Goal: Task Accomplishment & Management: Use online tool/utility

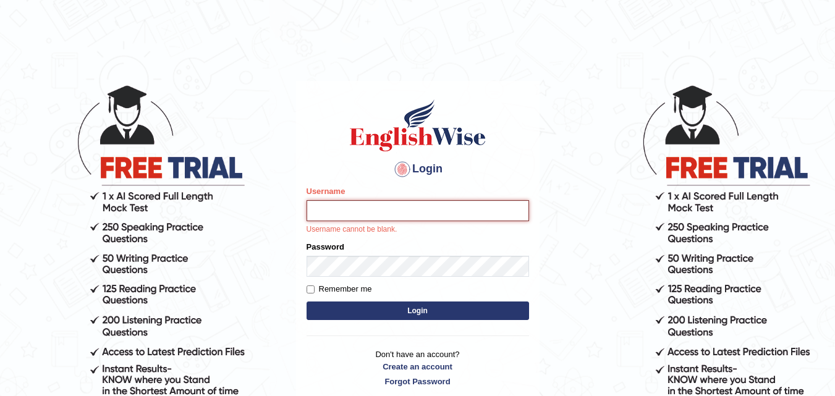
click at [320, 211] on input "Username" at bounding box center [418, 210] width 223 height 21
type input "Fely_1975"
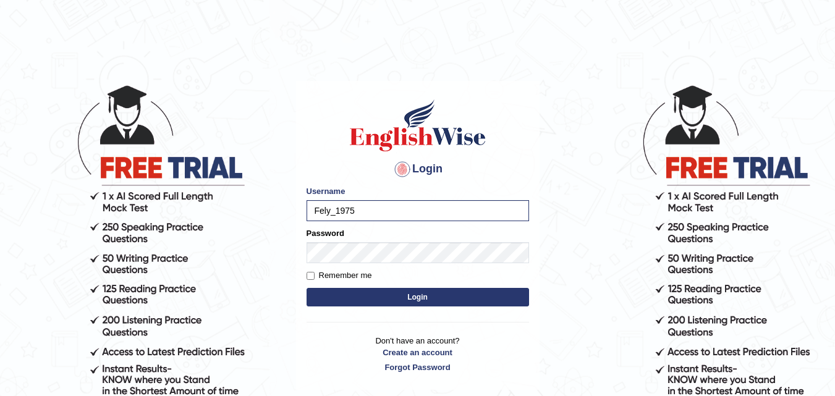
click at [362, 297] on button "Login" at bounding box center [418, 297] width 223 height 19
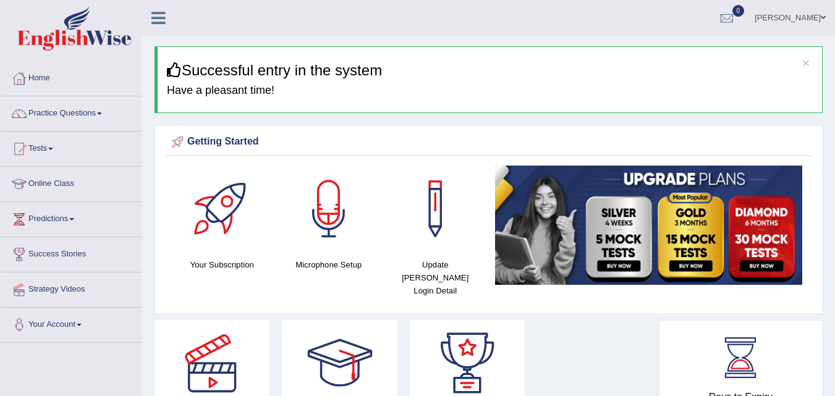
click at [329, 265] on h4 "Microphone Setup" at bounding box center [329, 264] width 95 height 13
click at [328, 225] on div at bounding box center [329, 209] width 87 height 87
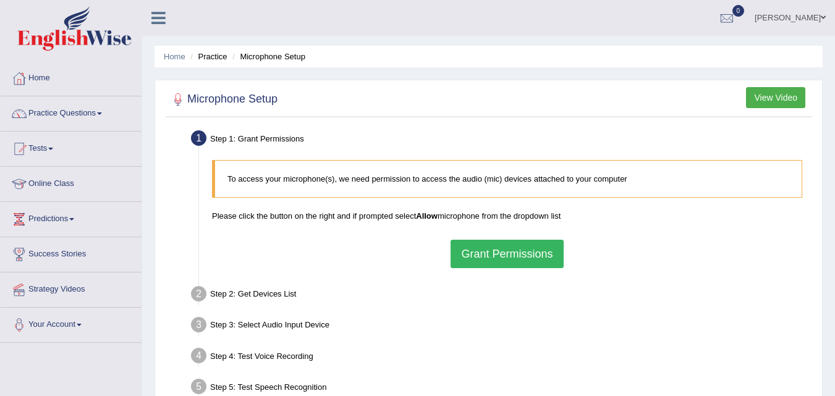
click at [511, 251] on button "Grant Permissions" at bounding box center [507, 254] width 113 height 28
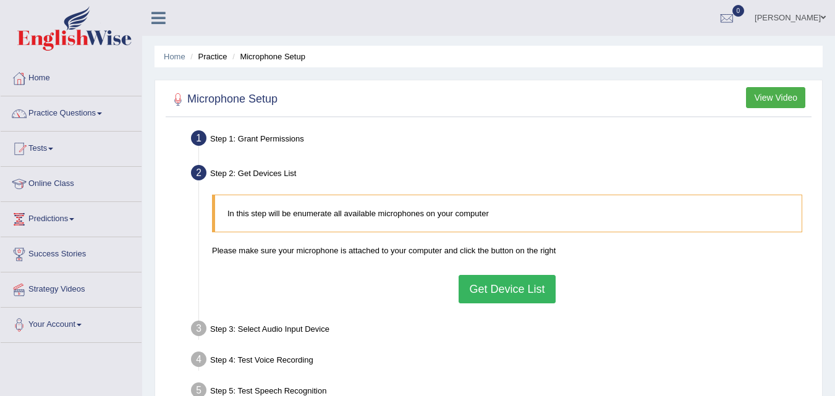
click at [518, 298] on button "Get Device List" at bounding box center [507, 289] width 96 height 28
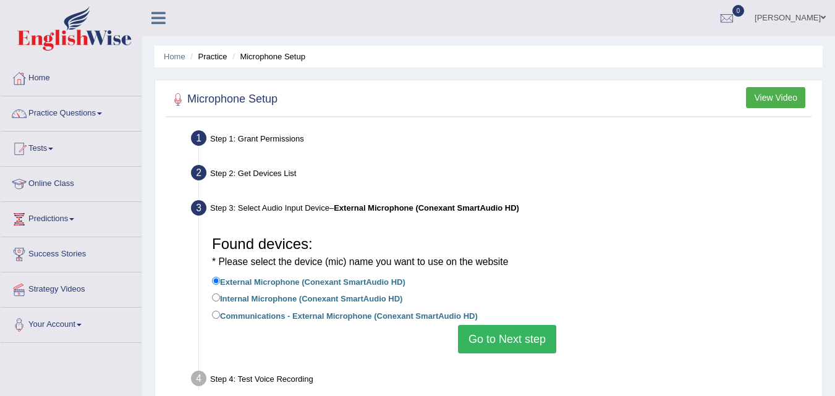
drag, startPoint x: 518, startPoint y: 298, endPoint x: 639, endPoint y: 283, distance: 122.1
click at [639, 283] on ul "External Microphone (Conexant SmartAudio HD) Internal Microphone (Conexant Smar…" at bounding box center [507, 300] width 591 height 50
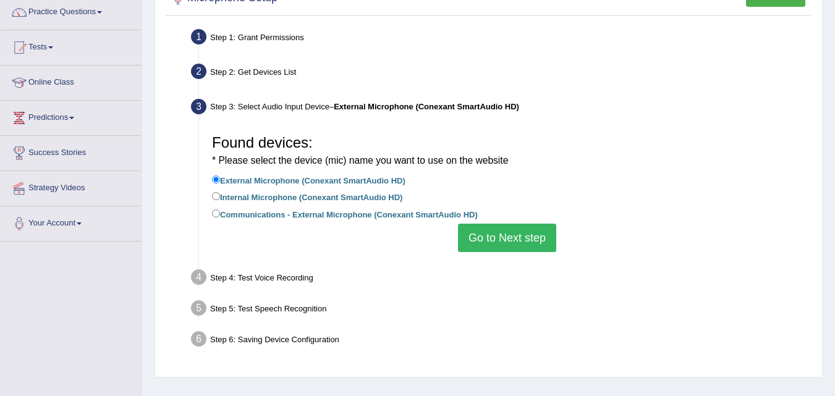
scroll to position [108, 0]
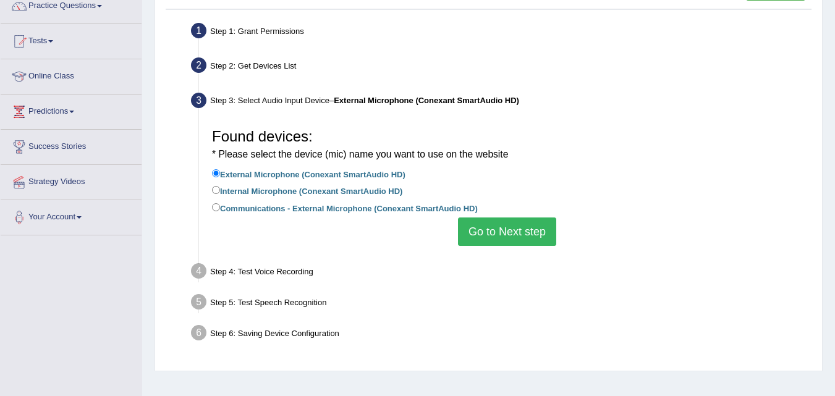
click at [521, 336] on div "Step 6: Saving Device Configuration" at bounding box center [501, 335] width 631 height 27
click at [477, 236] on button "Go to Next step" at bounding box center [507, 232] width 98 height 28
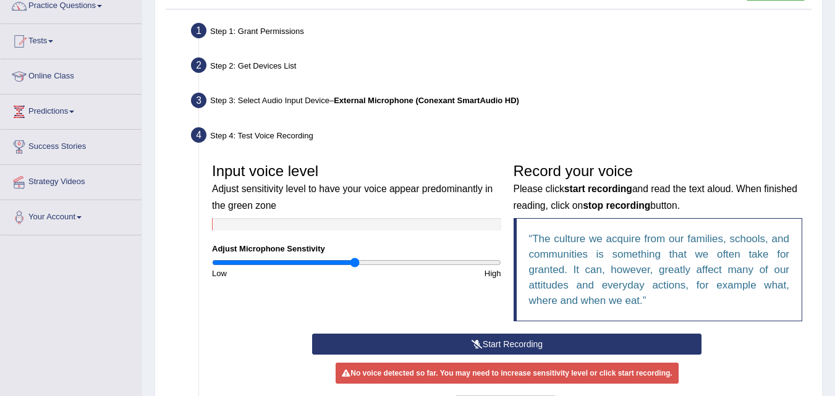
click at [313, 127] on div "Step 4: Test Voice Recording" at bounding box center [501, 137] width 631 height 27
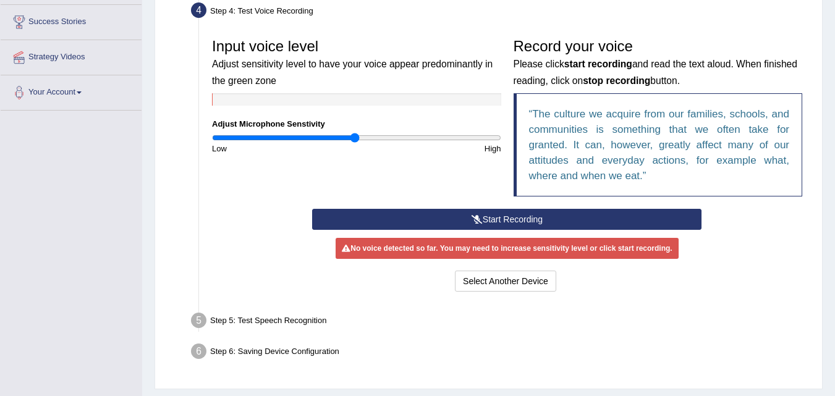
scroll to position [242, 0]
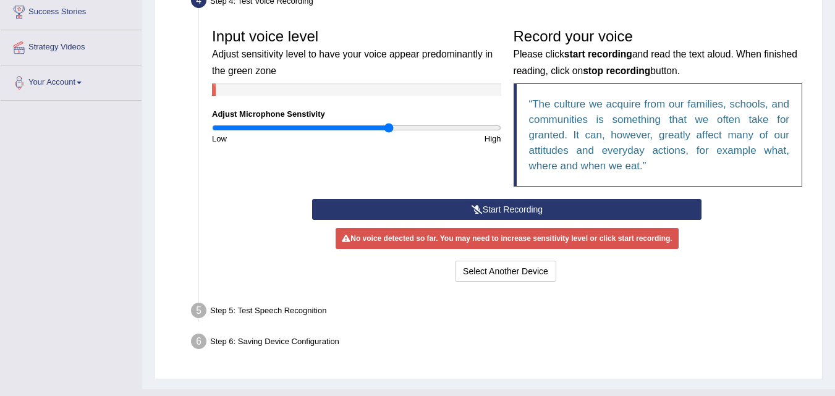
click at [390, 126] on input "range" at bounding box center [356, 128] width 289 height 10
click at [454, 129] on input "range" at bounding box center [356, 128] width 289 height 10
click at [490, 127] on input "range" at bounding box center [356, 128] width 289 height 10
click at [472, 128] on input "range" at bounding box center [356, 128] width 289 height 10
click at [481, 127] on input "range" at bounding box center [356, 128] width 289 height 10
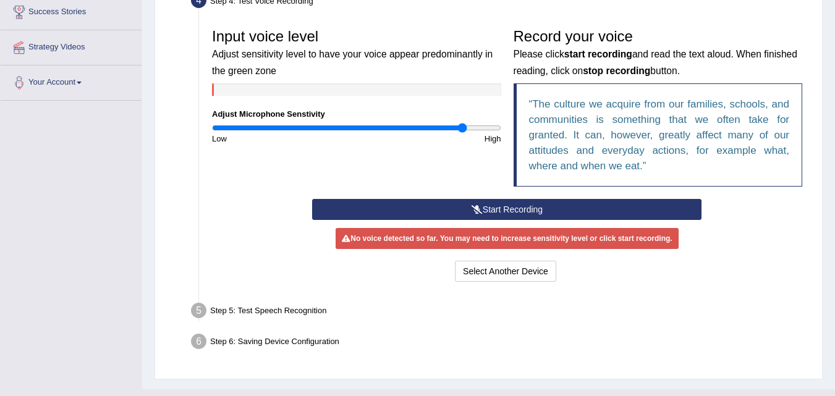
type input "1.76"
click at [464, 130] on input "range" at bounding box center [356, 128] width 289 height 10
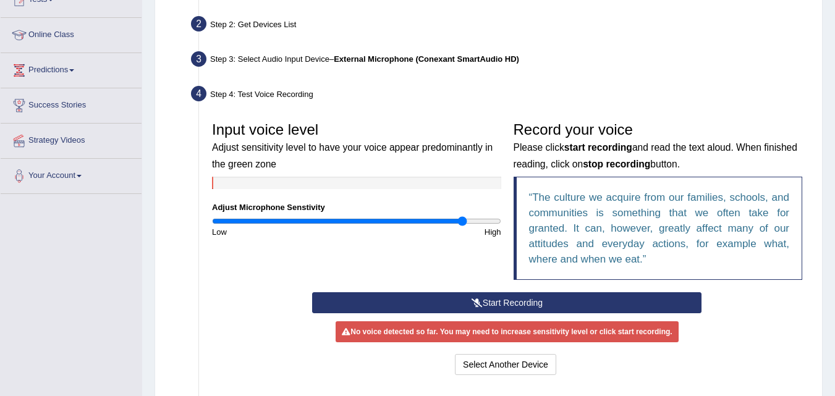
scroll to position [150, 0]
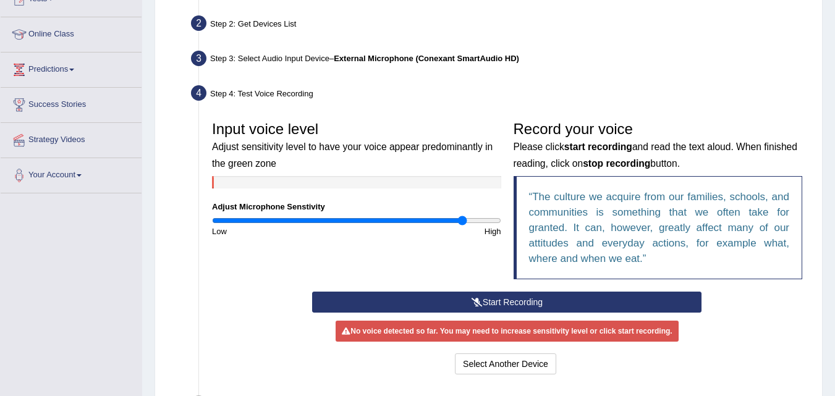
click at [445, 61] on b "External Microphone (Conexant SmartAudio HD)" at bounding box center [427, 58] width 186 height 9
click at [400, 59] on b "External Microphone (Conexant SmartAudio HD)" at bounding box center [427, 58] width 186 height 9
click at [260, 59] on div "Step 3: Select Audio Input Device – External Microphone (Conexant SmartAudio HD)" at bounding box center [501, 60] width 631 height 27
click at [484, 368] on button "Select Another Device" at bounding box center [505, 364] width 101 height 21
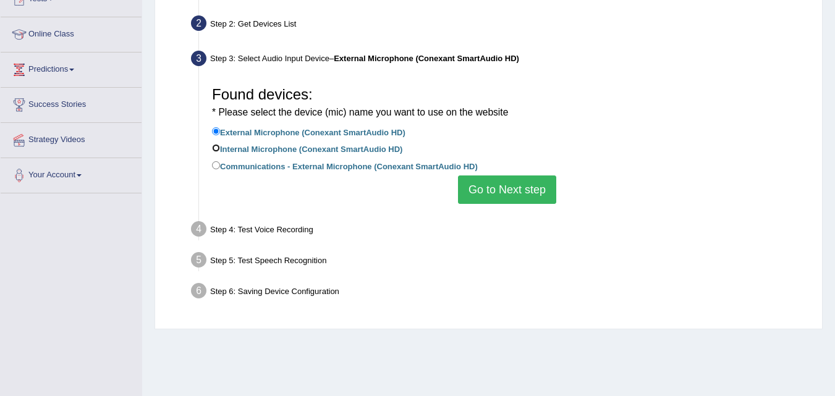
click at [216, 147] on input "Internal Microphone (Conexant SmartAudio HD)" at bounding box center [216, 148] width 8 height 8
radio input "true"
click at [498, 187] on button "Go to Next step" at bounding box center [507, 190] width 98 height 28
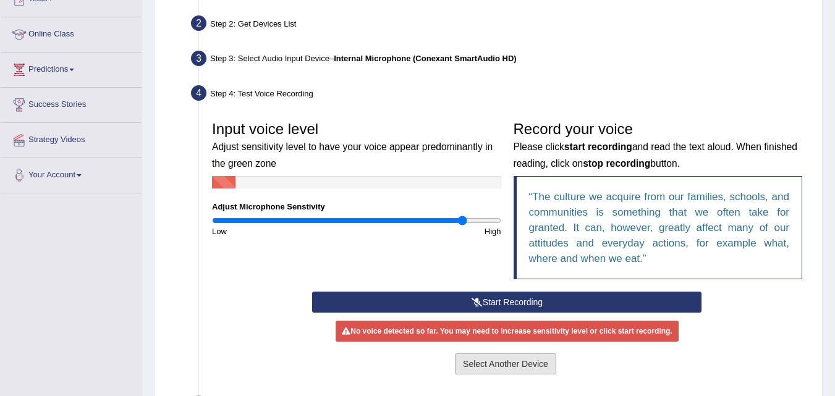
click at [479, 371] on button "Select Another Device" at bounding box center [505, 364] width 101 height 21
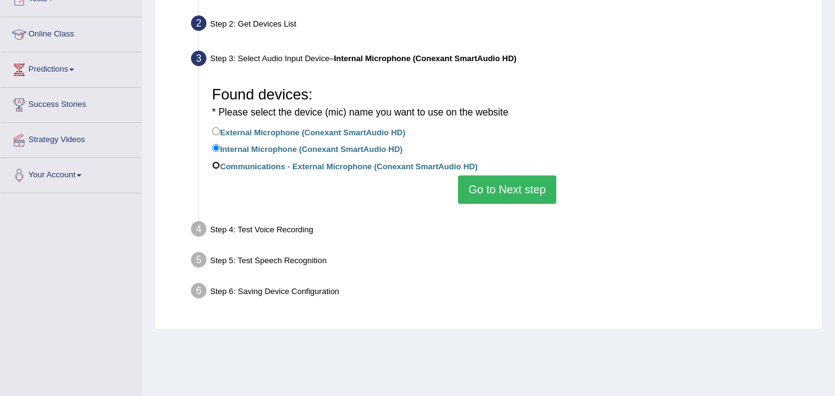
click at [216, 168] on input "Communications - External Microphone (Conexant SmartAudio HD)" at bounding box center [216, 165] width 8 height 8
radio input "true"
click at [500, 184] on button "Go to Next step" at bounding box center [507, 190] width 98 height 28
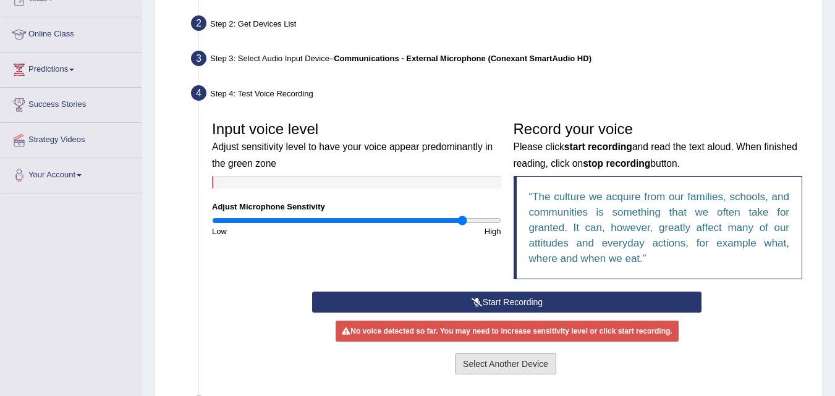
click at [517, 367] on button "Select Another Device" at bounding box center [505, 364] width 101 height 21
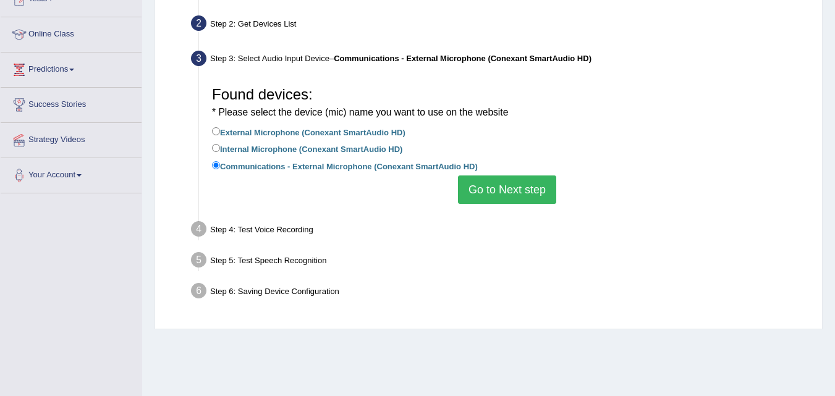
click at [360, 131] on label "External Microphone (Conexant SmartAudio HD)" at bounding box center [309, 132] width 194 height 14
click at [220, 131] on input "External Microphone (Conexant SmartAudio HD)" at bounding box center [216, 131] width 8 height 8
radio input "true"
click at [471, 194] on button "Go to Next step" at bounding box center [507, 190] width 98 height 28
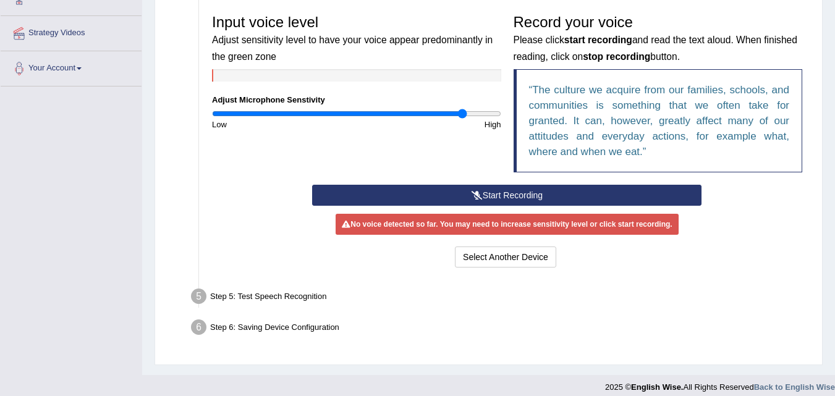
scroll to position [267, 0]
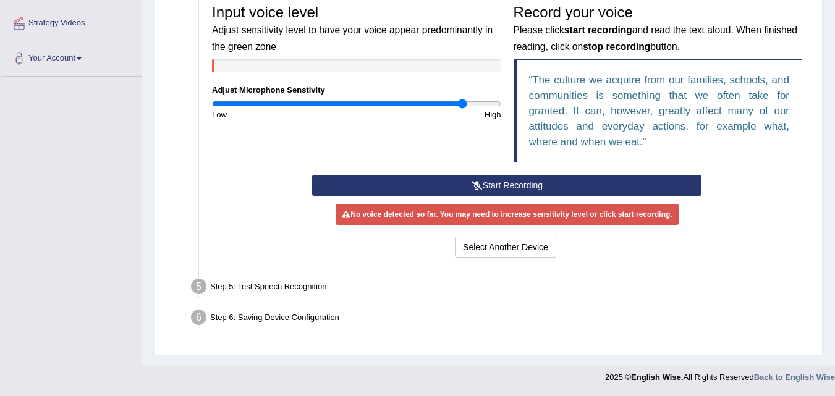
click at [457, 185] on button "Start Recording" at bounding box center [507, 185] width 390 height 21
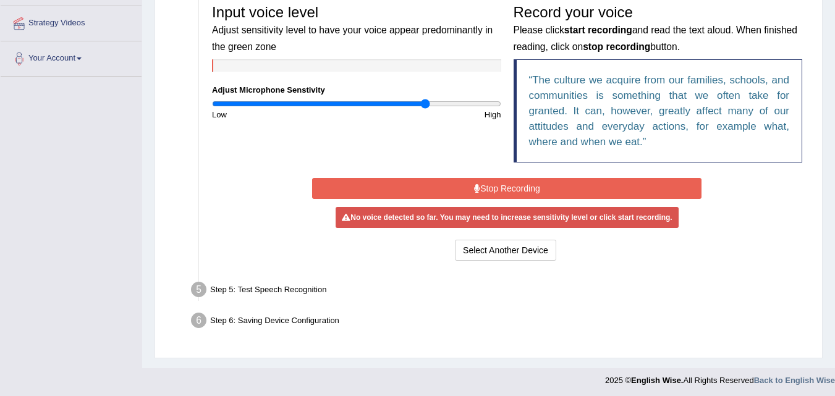
click at [425, 101] on input "range" at bounding box center [356, 104] width 289 height 10
click at [408, 103] on input "range" at bounding box center [356, 104] width 289 height 10
click at [411, 192] on button "Stop Recording" at bounding box center [507, 188] width 390 height 21
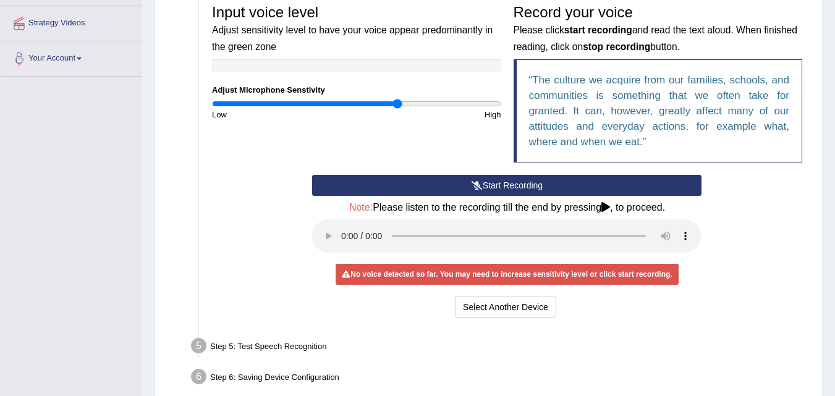
click at [399, 102] on input "range" at bounding box center [356, 104] width 289 height 10
click at [236, 349] on div "Step 5: Test Speech Recognition" at bounding box center [501, 348] width 631 height 27
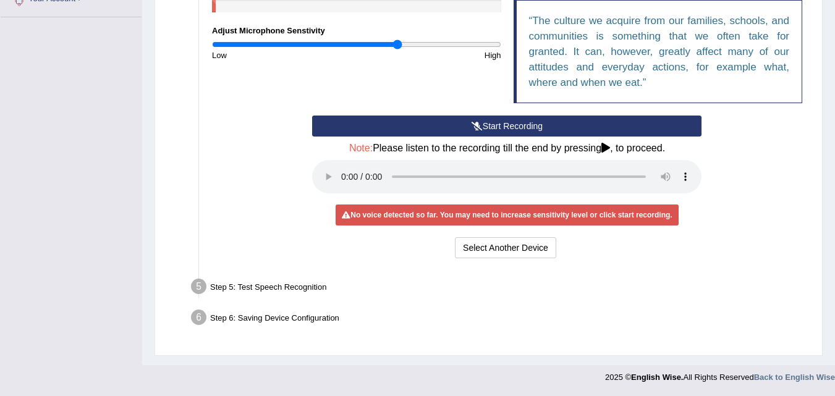
click at [221, 163] on div "Start Recording Stop Recording Note: Please listen to the recording till the en…" at bounding box center [507, 189] width 603 height 146
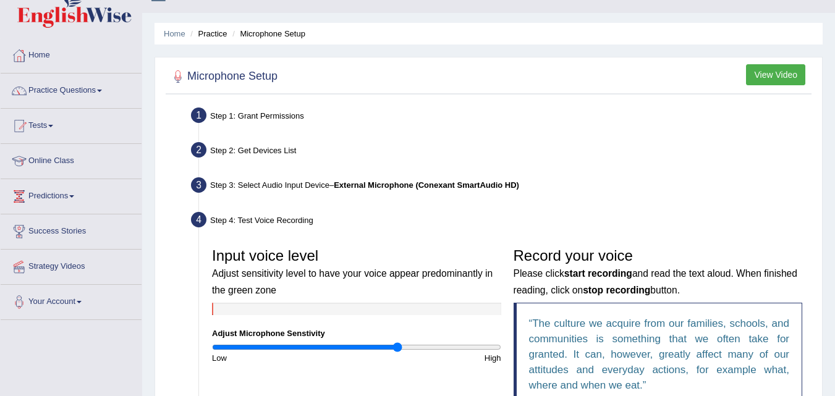
scroll to position [0, 0]
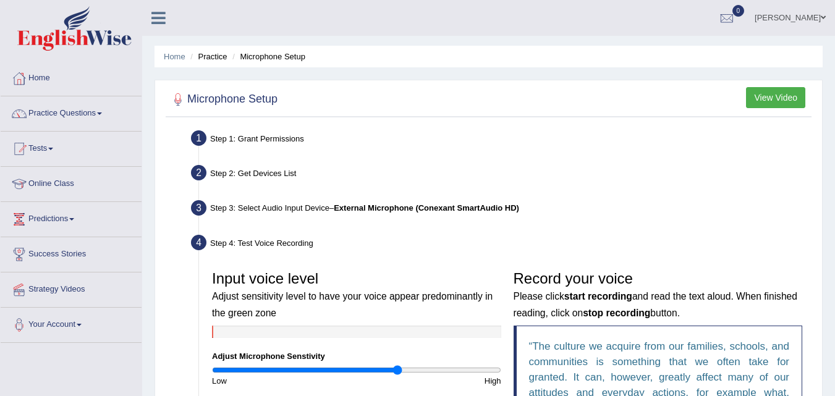
click at [777, 100] on button "View Video" at bounding box center [775, 97] width 59 height 21
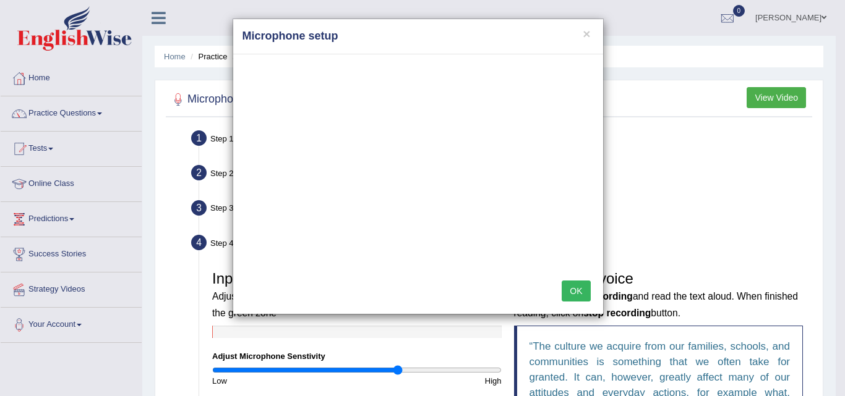
click at [576, 296] on button "OK" at bounding box center [576, 291] width 28 height 21
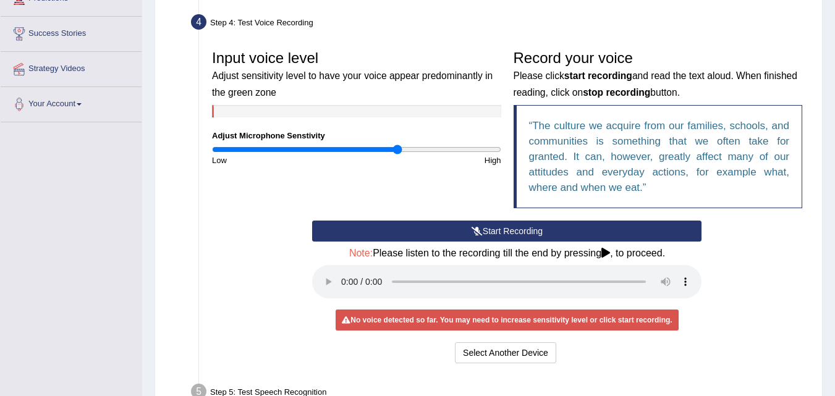
scroll to position [220, 0]
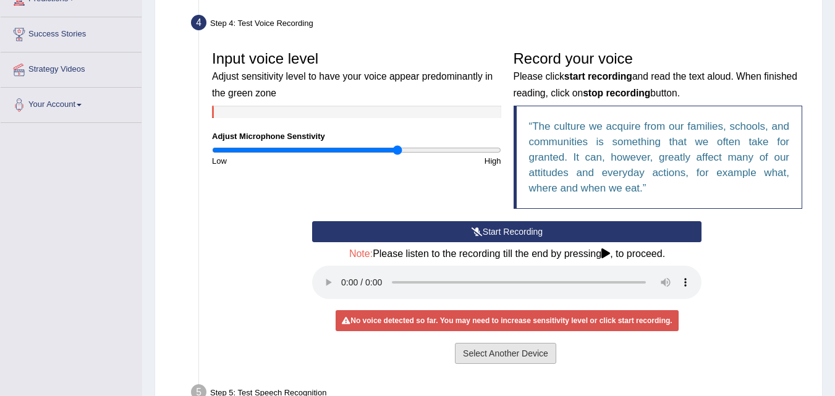
click at [476, 354] on button "Select Another Device" at bounding box center [505, 353] width 101 height 21
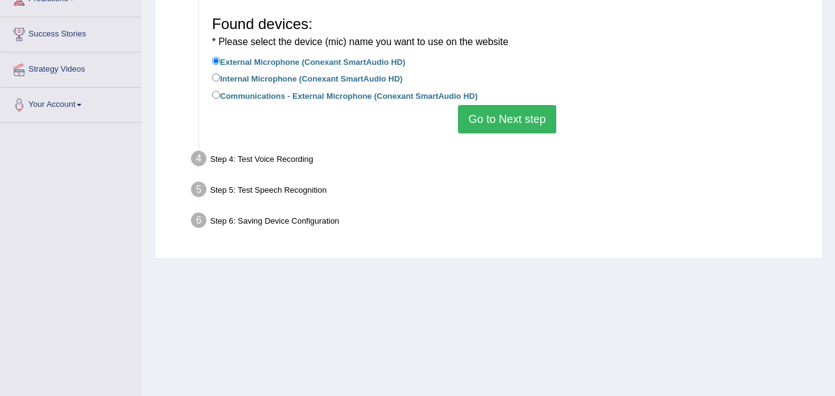
click at [488, 124] on button "Go to Next step" at bounding box center [507, 119] width 98 height 28
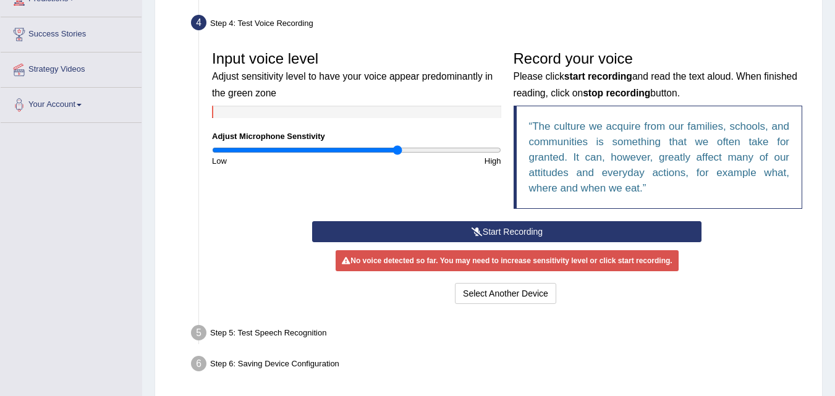
click at [586, 234] on button "Start Recording" at bounding box center [507, 231] width 390 height 21
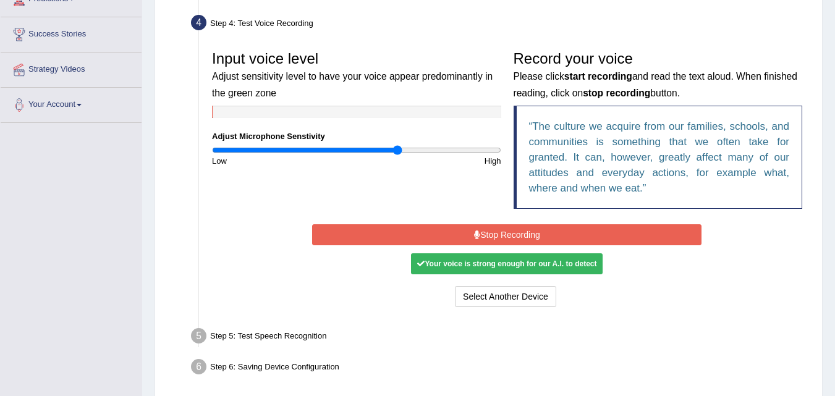
click at [586, 234] on button "Stop Recording" at bounding box center [507, 234] width 390 height 21
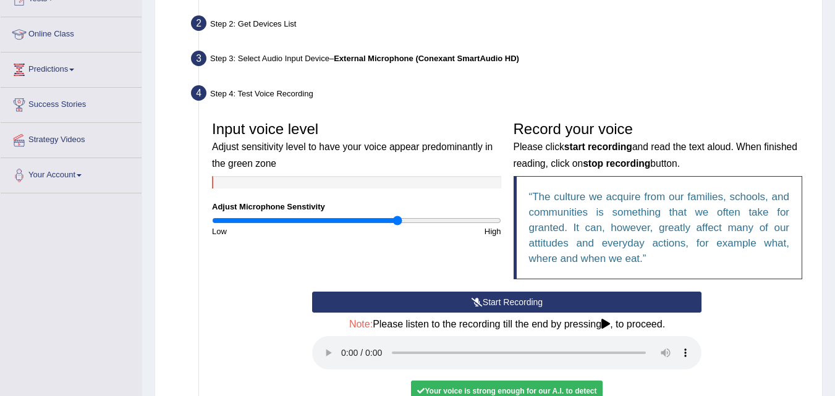
scroll to position [155, 0]
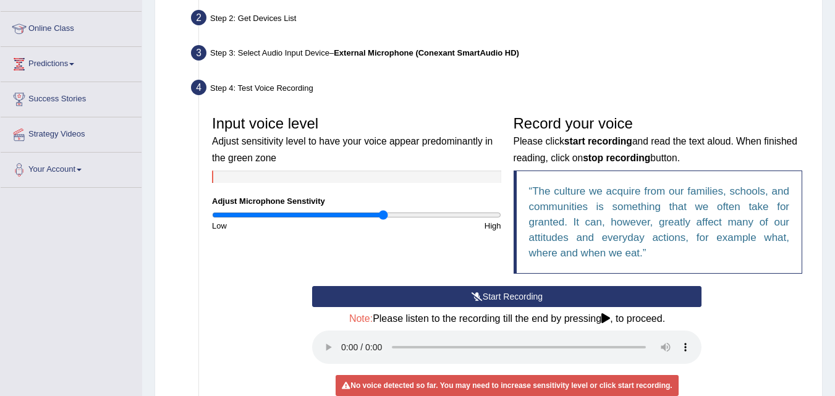
click at [382, 214] on input "range" at bounding box center [356, 215] width 289 height 10
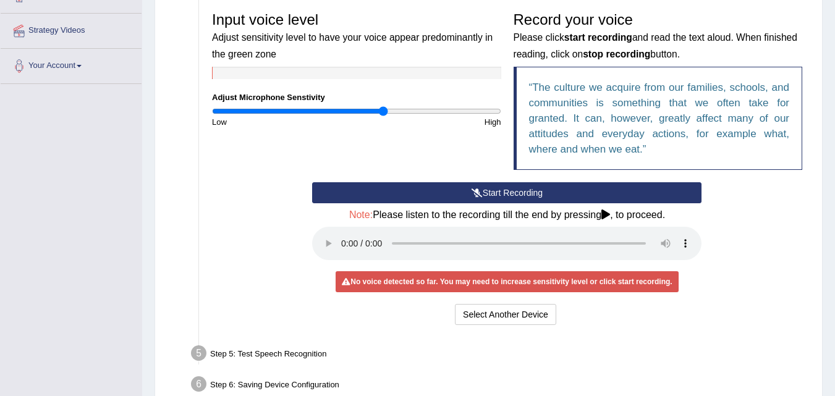
scroll to position [263, 0]
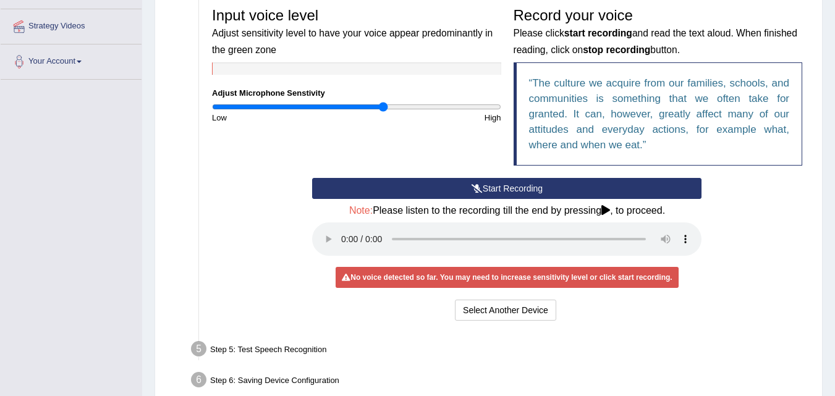
click at [393, 189] on button "Start Recording" at bounding box center [507, 188] width 390 height 21
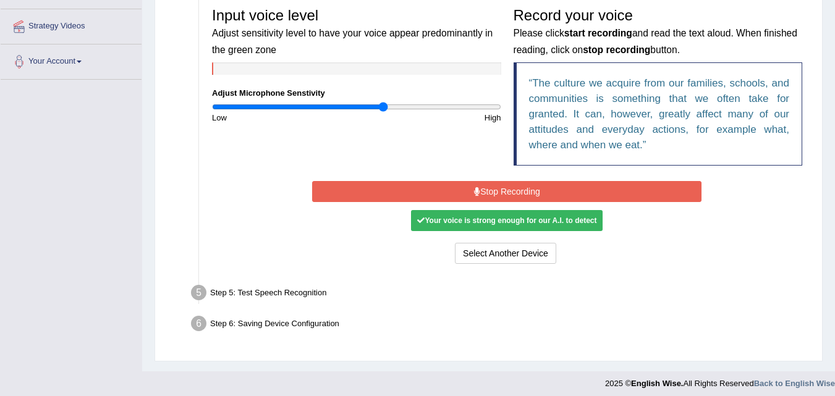
click at [393, 189] on button "Stop Recording" at bounding box center [507, 191] width 390 height 21
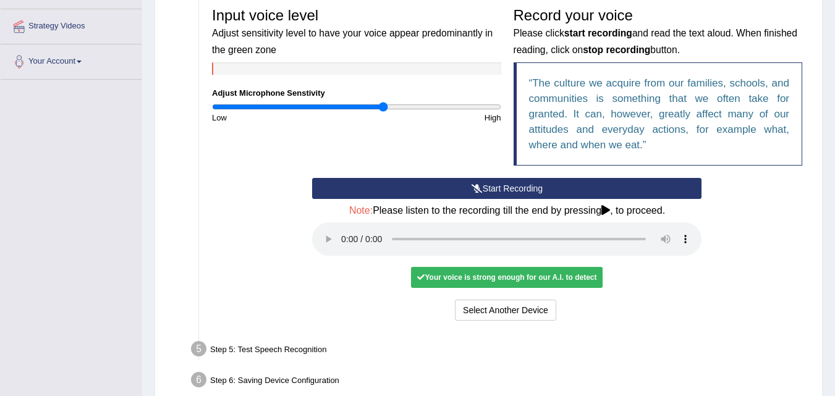
click at [388, 189] on button "Start Recording" at bounding box center [507, 188] width 390 height 21
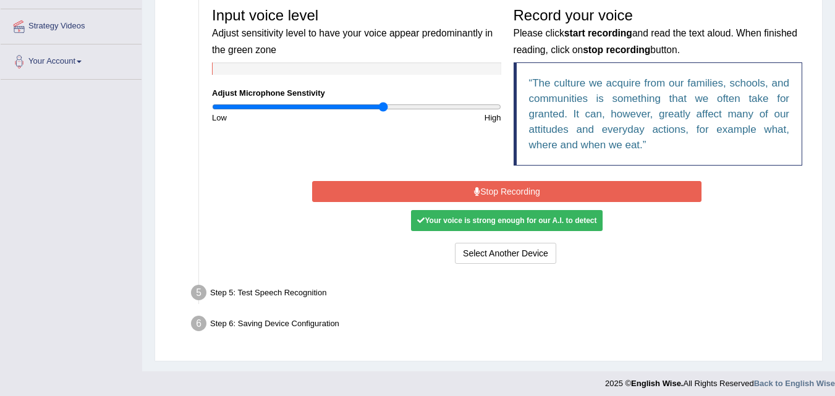
click at [376, 192] on button "Stop Recording" at bounding box center [507, 191] width 390 height 21
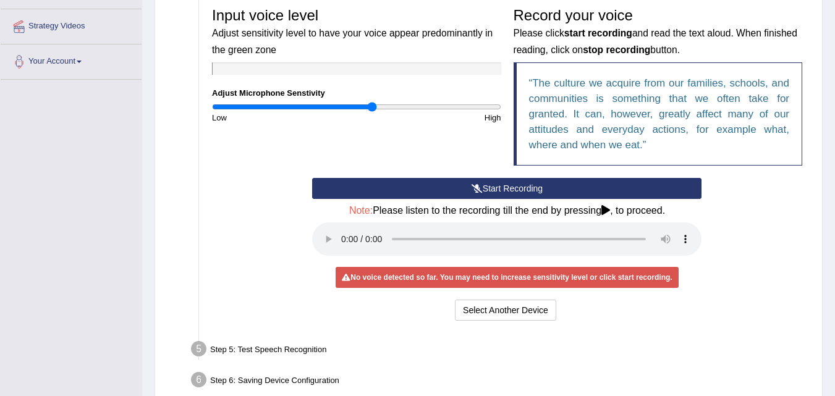
click at [372, 106] on input "range" at bounding box center [356, 107] width 289 height 10
click at [572, 186] on button "Start Recording" at bounding box center [507, 188] width 390 height 21
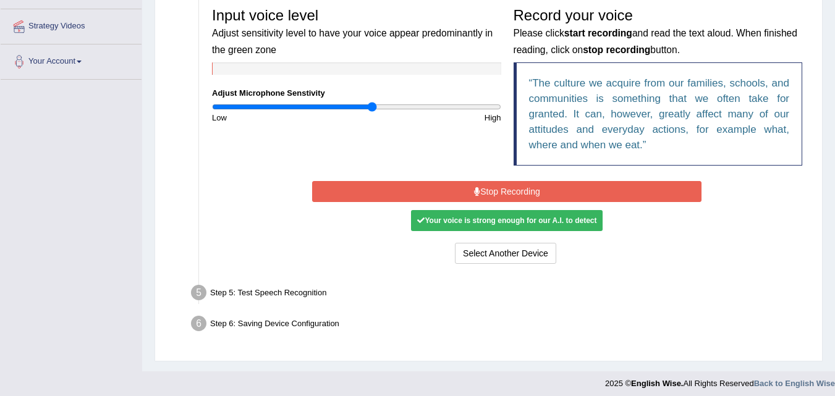
click at [572, 186] on button "Stop Recording" at bounding box center [507, 191] width 390 height 21
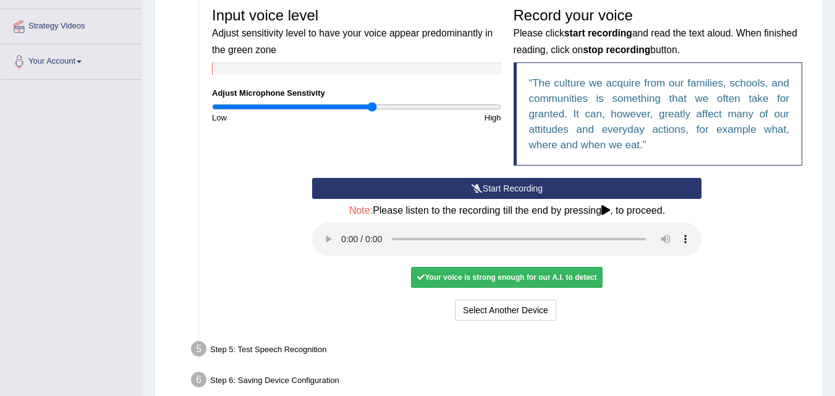
click at [572, 186] on button "Start Recording" at bounding box center [507, 188] width 390 height 21
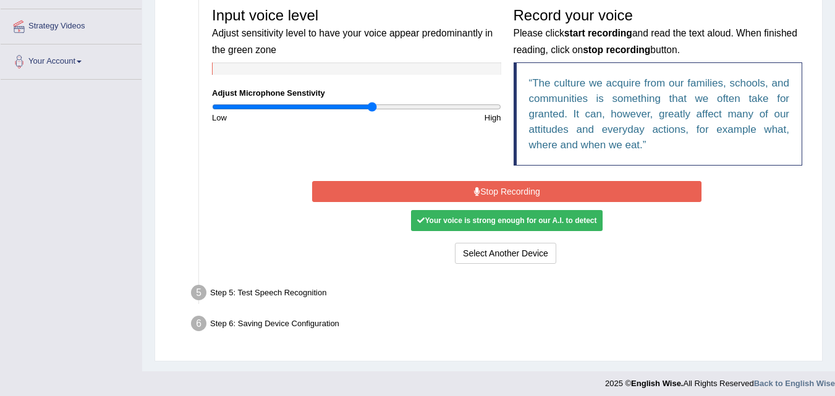
click at [572, 186] on button "Stop Recording" at bounding box center [507, 191] width 390 height 21
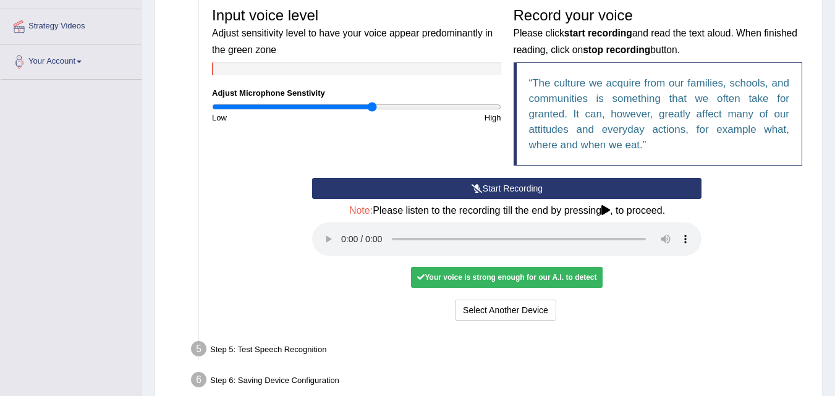
click at [528, 283] on div "Your voice is strong enough for our A.I. to detect" at bounding box center [507, 277] width 192 height 21
click at [305, 353] on div "Step 5: Test Speech Recognition" at bounding box center [501, 351] width 631 height 27
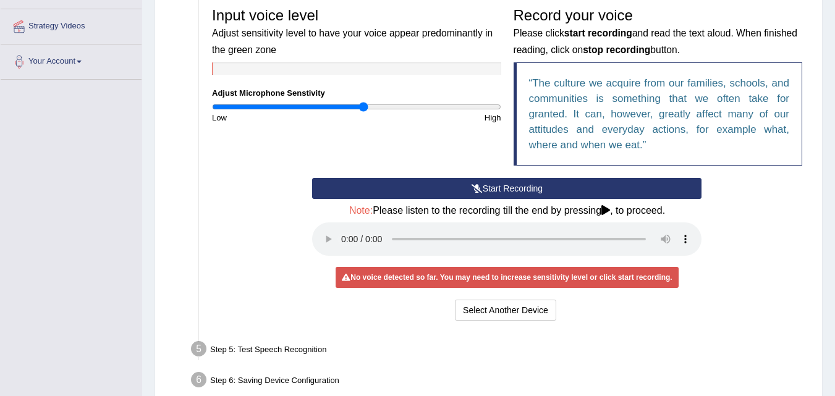
click at [364, 106] on input "range" at bounding box center [356, 107] width 289 height 10
click at [459, 189] on button "Start Recording" at bounding box center [507, 188] width 390 height 21
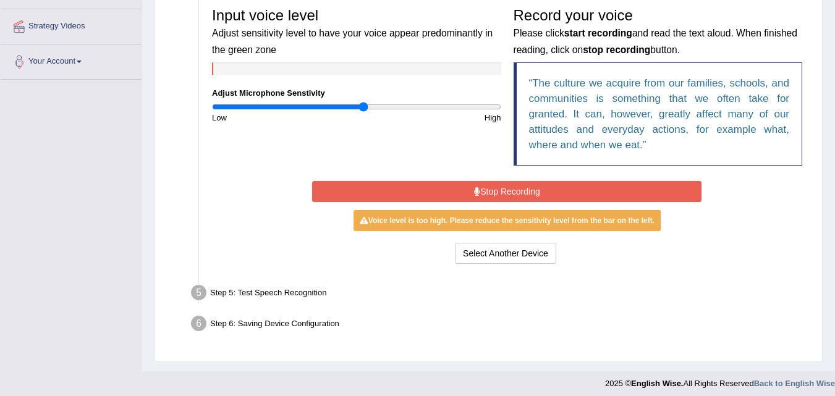
click at [459, 189] on button "Stop Recording" at bounding box center [507, 191] width 390 height 21
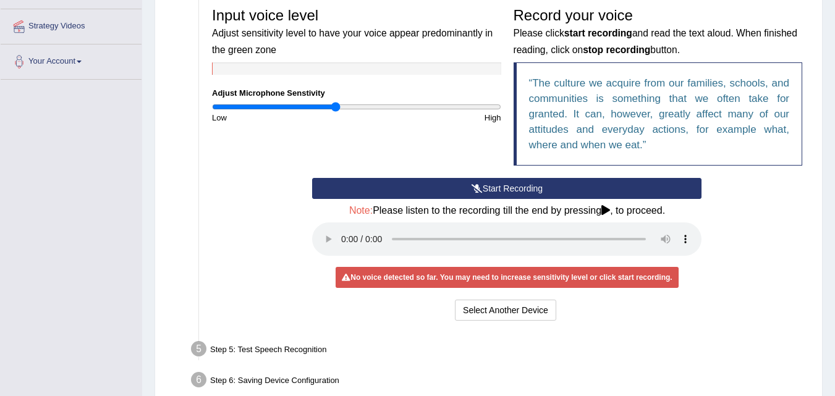
click at [336, 104] on input "range" at bounding box center [356, 107] width 289 height 10
click at [474, 190] on icon at bounding box center [477, 188] width 11 height 9
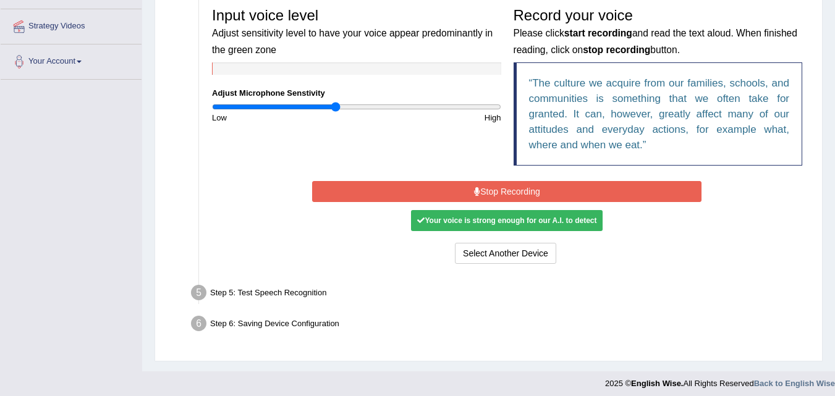
click at [474, 190] on icon at bounding box center [477, 191] width 6 height 9
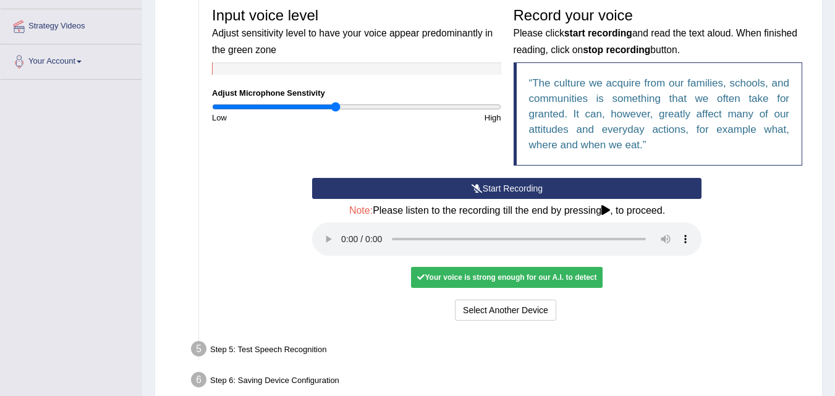
click at [474, 190] on icon at bounding box center [477, 188] width 11 height 9
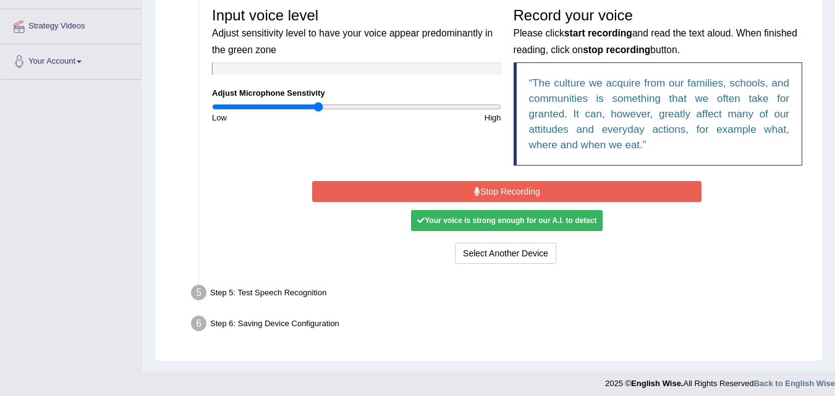
click at [318, 106] on input "range" at bounding box center [356, 107] width 289 height 10
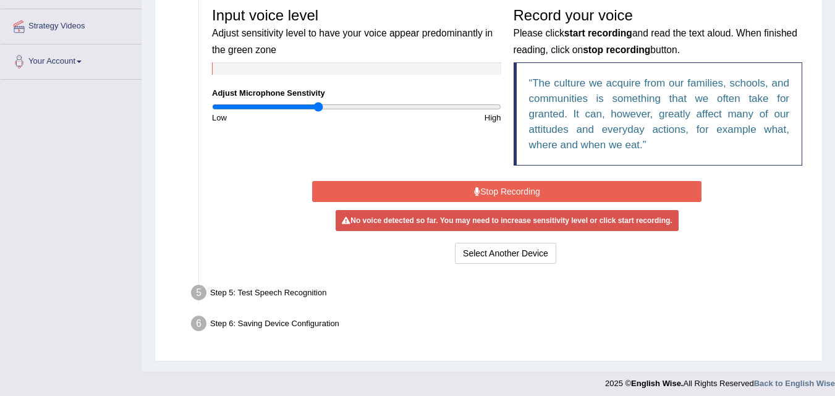
click at [487, 197] on button "Stop Recording" at bounding box center [507, 191] width 390 height 21
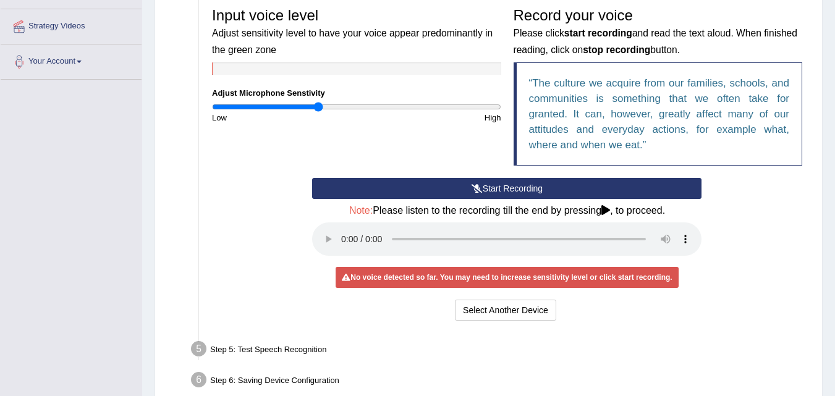
click at [489, 189] on button "Start Recording" at bounding box center [507, 188] width 390 height 21
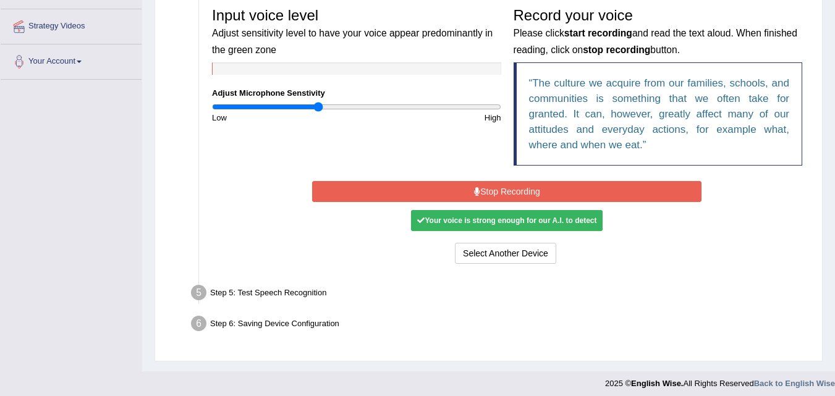
click at [489, 189] on button "Stop Recording" at bounding box center [507, 191] width 390 height 21
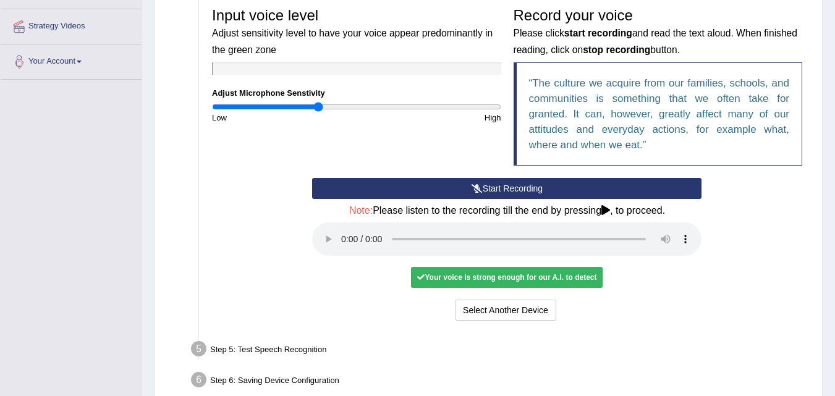
click at [565, 275] on div "Your voice is strong enough for our A.I. to detect" at bounding box center [507, 277] width 192 height 21
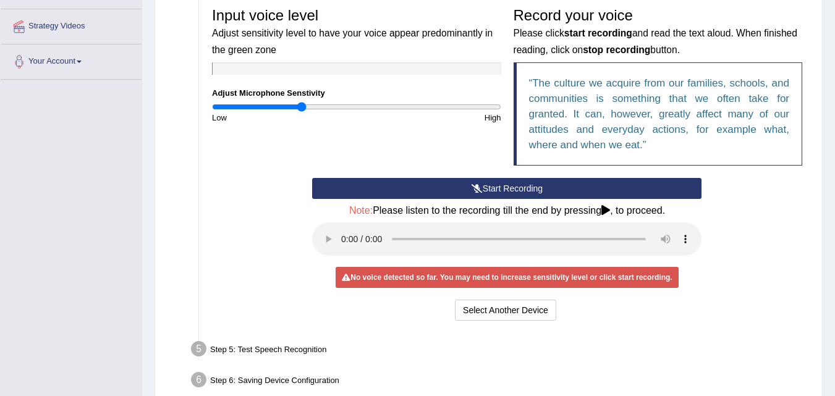
click at [301, 108] on input "range" at bounding box center [356, 107] width 289 height 10
click at [442, 184] on button "Start Recording" at bounding box center [507, 188] width 390 height 21
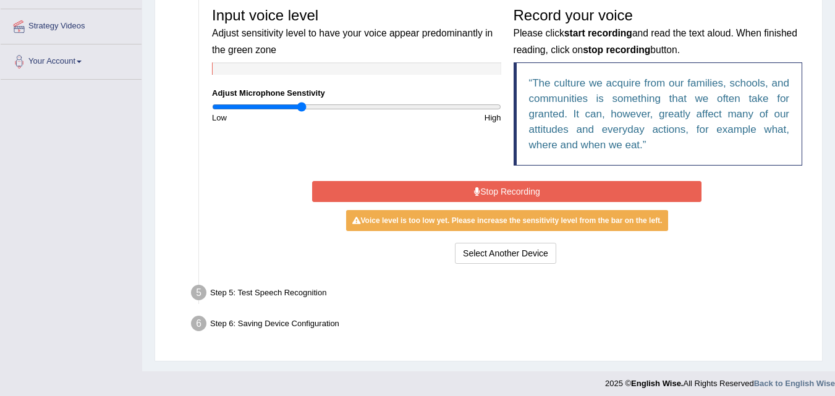
click at [393, 192] on button "Stop Recording" at bounding box center [507, 191] width 390 height 21
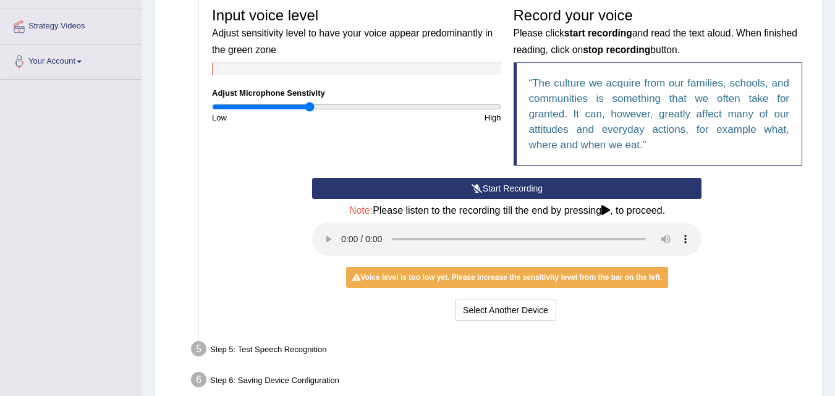
click at [310, 107] on input "range" at bounding box center [356, 107] width 289 height 10
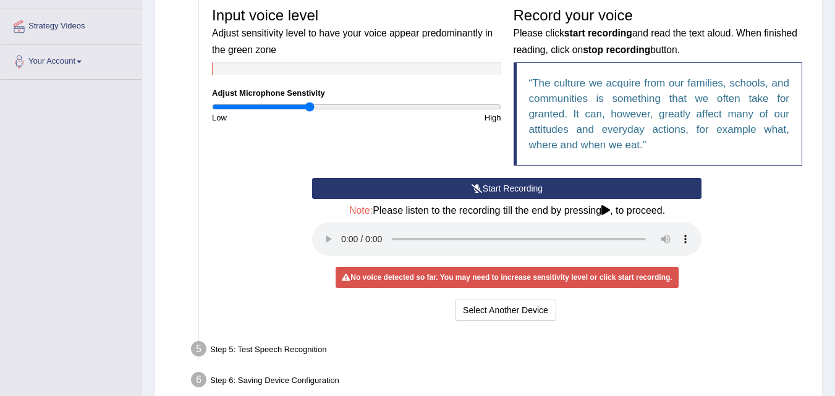
click at [310, 107] on input "range" at bounding box center [356, 107] width 289 height 10
click at [440, 187] on button "Start Recording" at bounding box center [507, 188] width 390 height 21
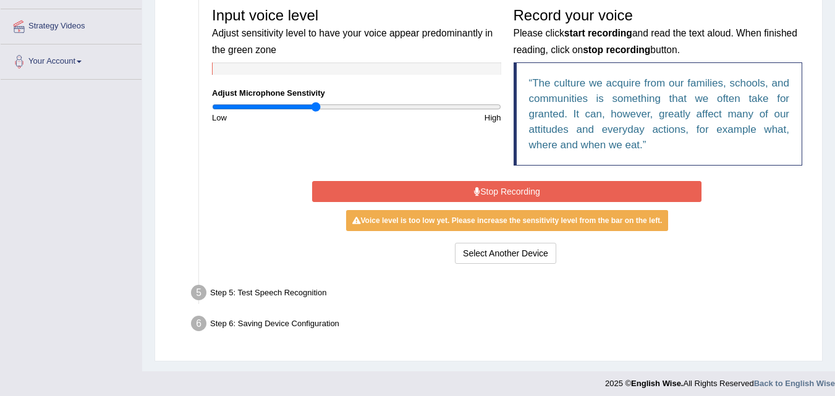
click at [316, 104] on input "range" at bounding box center [356, 107] width 289 height 10
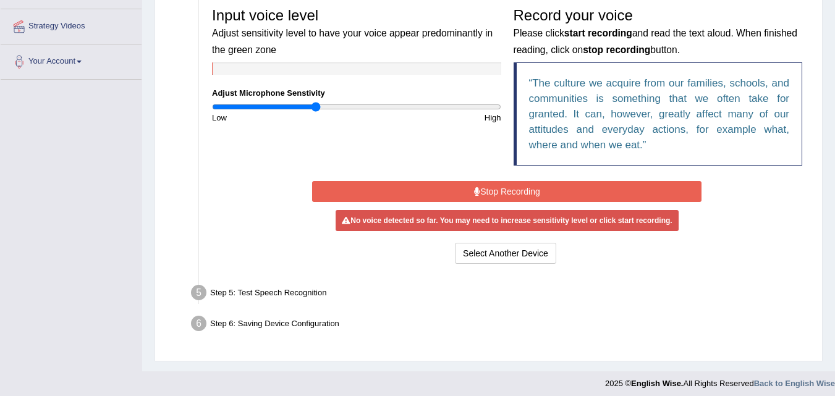
click at [535, 184] on button "Stop Recording" at bounding box center [507, 191] width 390 height 21
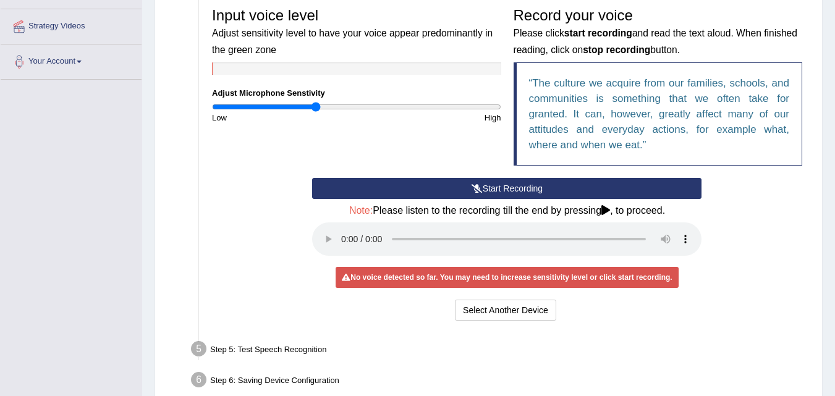
click at [535, 184] on button "Start Recording" at bounding box center [507, 188] width 390 height 21
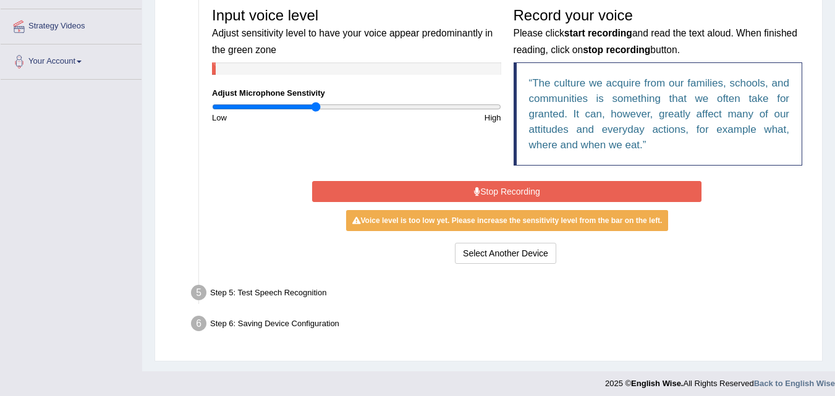
click at [535, 184] on button "Stop Recording" at bounding box center [507, 191] width 390 height 21
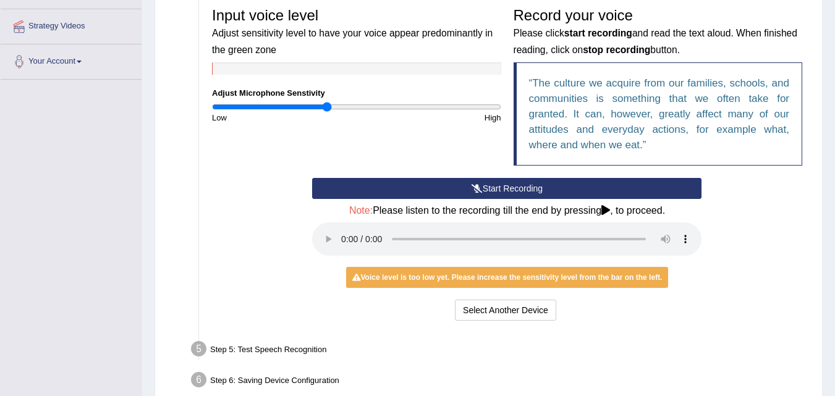
click at [327, 106] on input "range" at bounding box center [356, 107] width 289 height 10
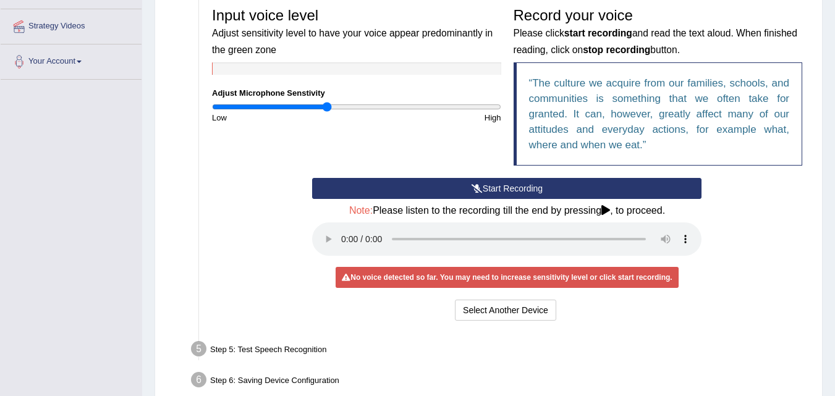
click at [503, 190] on button "Start Recording" at bounding box center [507, 188] width 390 height 21
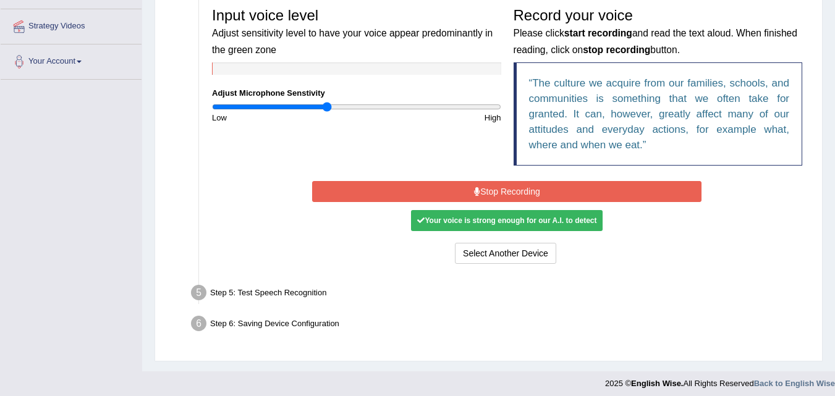
click at [322, 106] on input "range" at bounding box center [356, 107] width 289 height 10
click at [352, 190] on button "Stop Recording" at bounding box center [507, 191] width 390 height 21
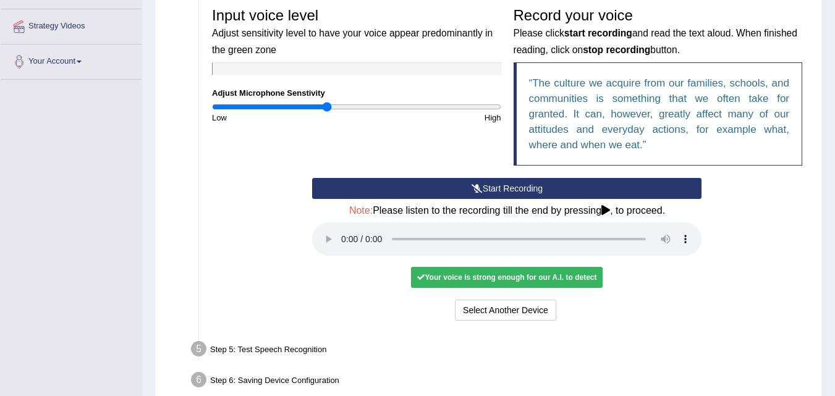
click at [325, 106] on input "range" at bounding box center [356, 107] width 289 height 10
click at [322, 106] on input "range" at bounding box center [356, 107] width 289 height 10
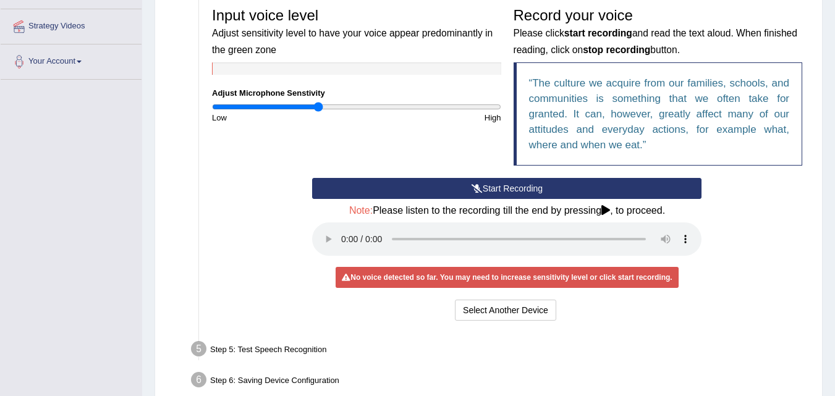
type input "0.74"
click at [318, 106] on input "range" at bounding box center [356, 107] width 289 height 10
click at [475, 186] on icon at bounding box center [477, 188] width 11 height 9
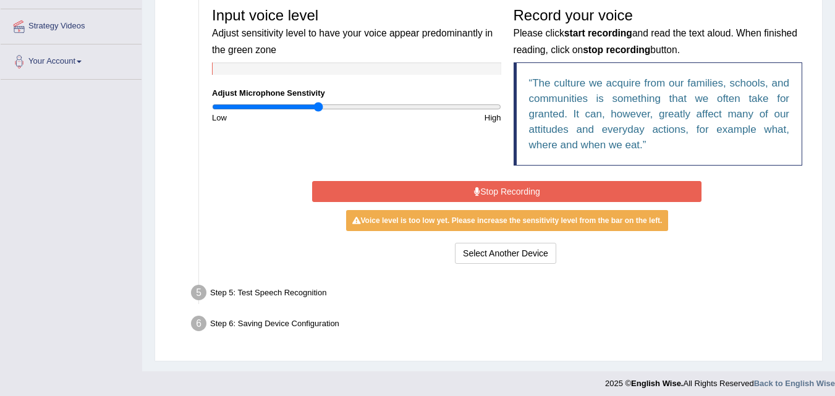
click at [475, 186] on button "Stop Recording" at bounding box center [507, 191] width 390 height 21
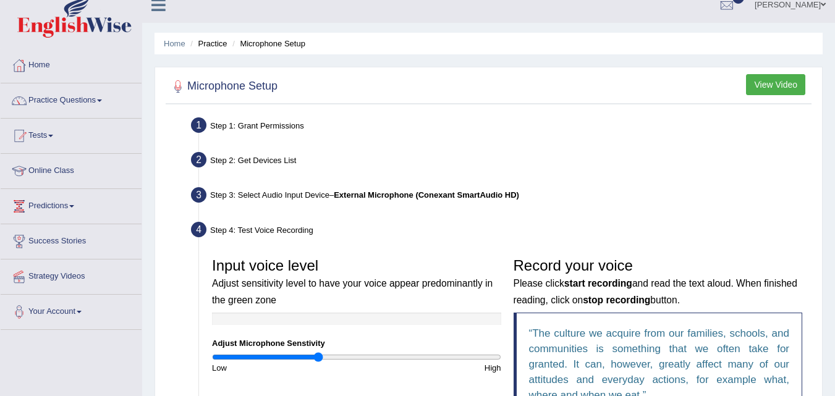
scroll to position [0, 0]
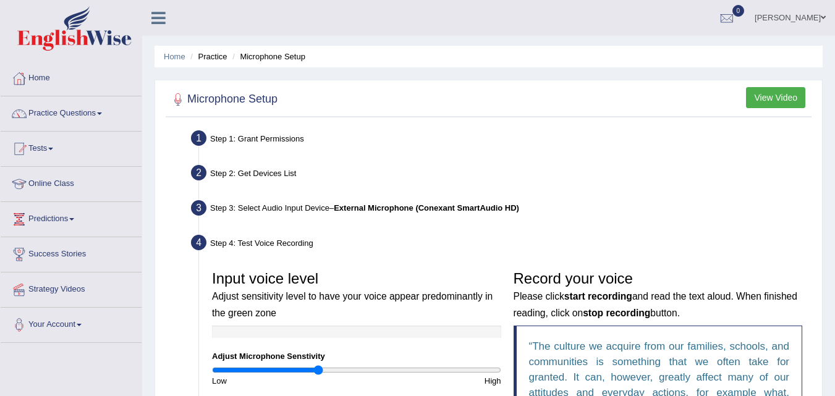
click at [754, 95] on button "View Video" at bounding box center [775, 97] width 59 height 21
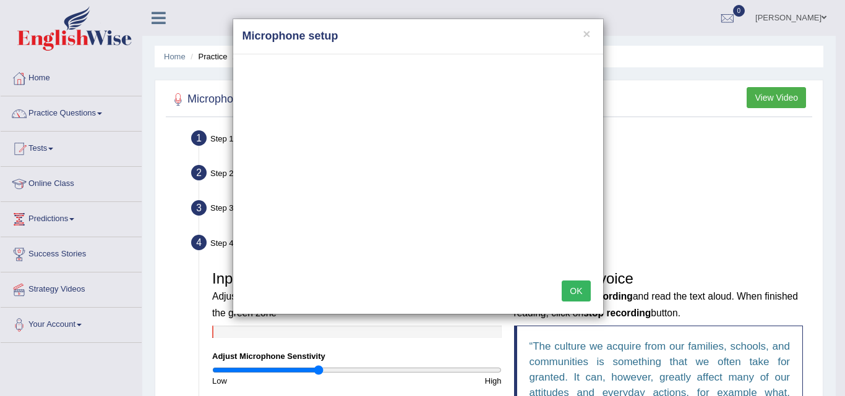
click at [82, 326] on div "× Microphone setup OK" at bounding box center [422, 198] width 845 height 396
click at [62, 327] on div "× Microphone setup OK" at bounding box center [422, 198] width 845 height 396
click at [57, 326] on div "× Microphone setup OK" at bounding box center [422, 198] width 845 height 396
click at [578, 288] on button "OK" at bounding box center [576, 291] width 28 height 21
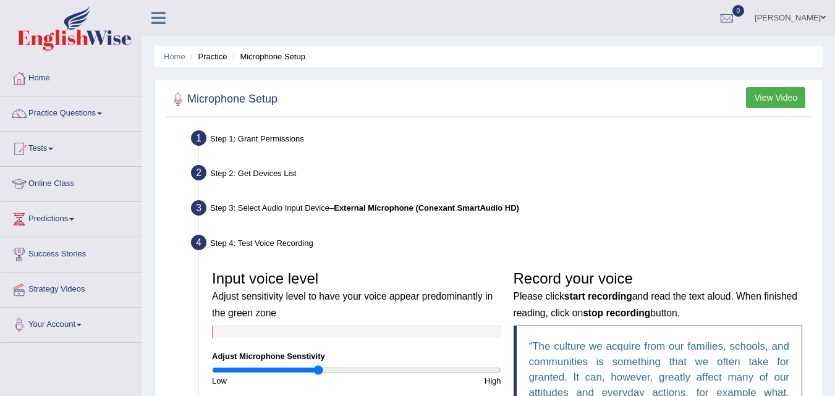
click at [56, 323] on link "Your Account" at bounding box center [71, 323] width 141 height 31
click at [70, 374] on link "Microphone Setup" at bounding box center [81, 376] width 116 height 22
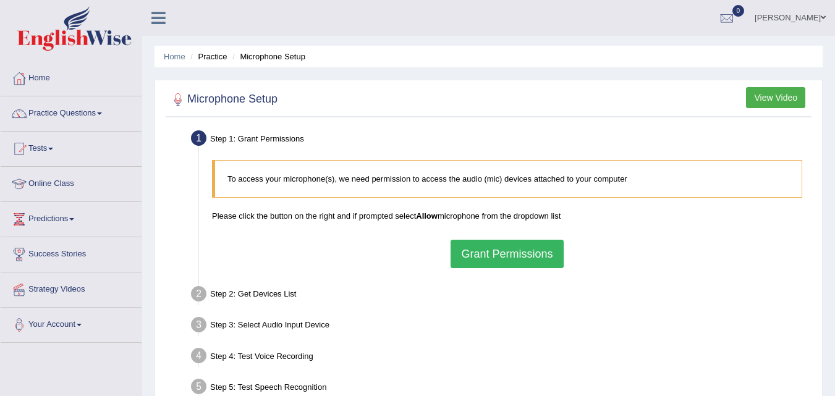
click at [528, 252] on button "Grant Permissions" at bounding box center [507, 254] width 113 height 28
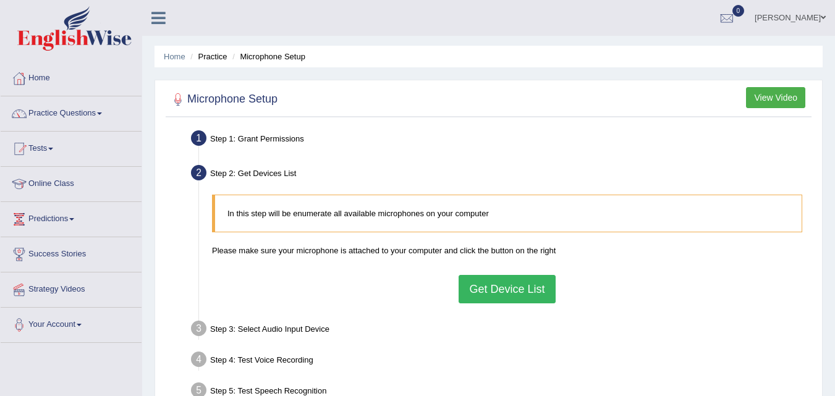
click at [521, 291] on button "Get Device List" at bounding box center [507, 289] width 96 height 28
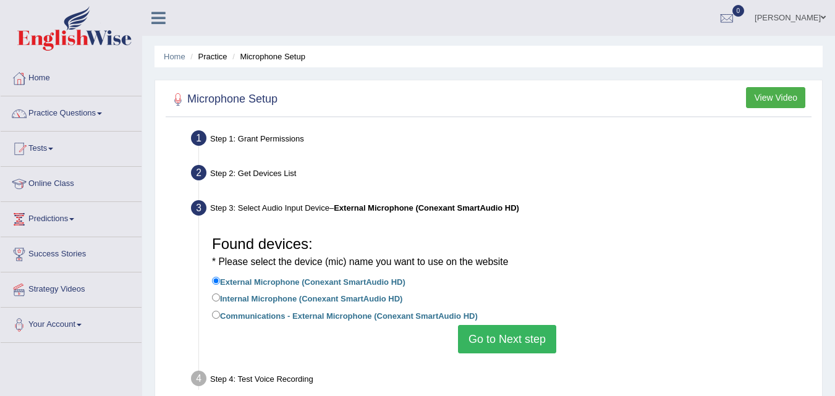
click at [500, 336] on button "Go to Next step" at bounding box center [507, 339] width 98 height 28
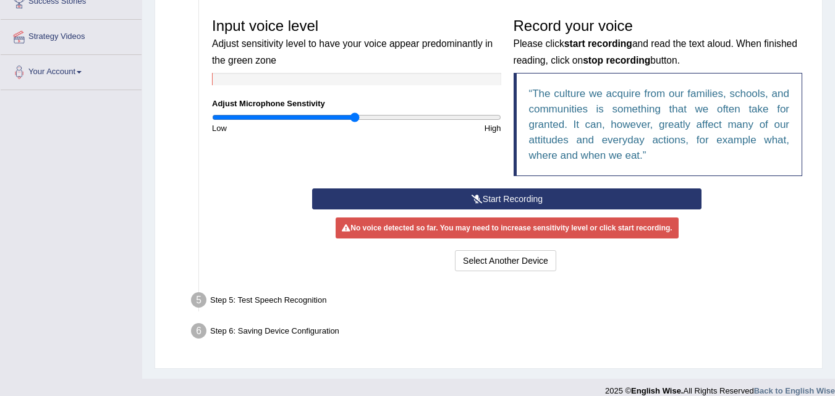
scroll to position [267, 0]
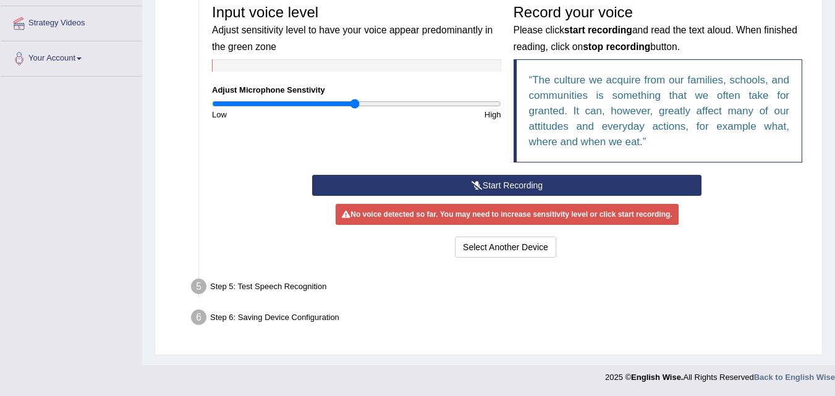
click at [542, 189] on button "Start Recording" at bounding box center [507, 185] width 390 height 21
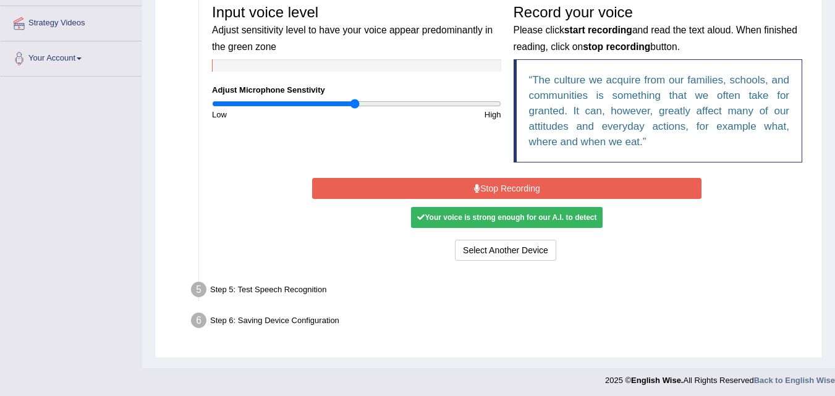
click at [542, 189] on button "Stop Recording" at bounding box center [507, 188] width 390 height 21
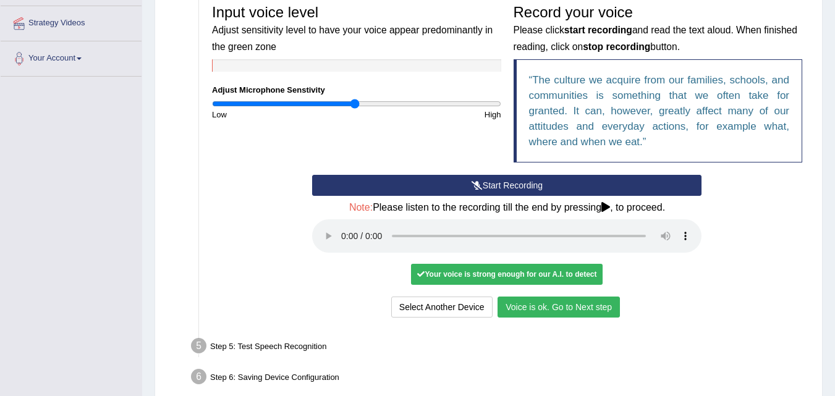
click at [574, 305] on button "Voice is ok. Go to Next step" at bounding box center [559, 307] width 122 height 21
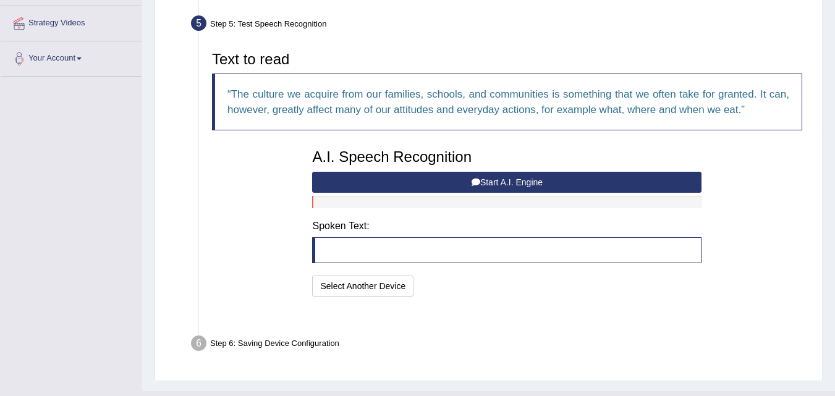
scroll to position [262, 0]
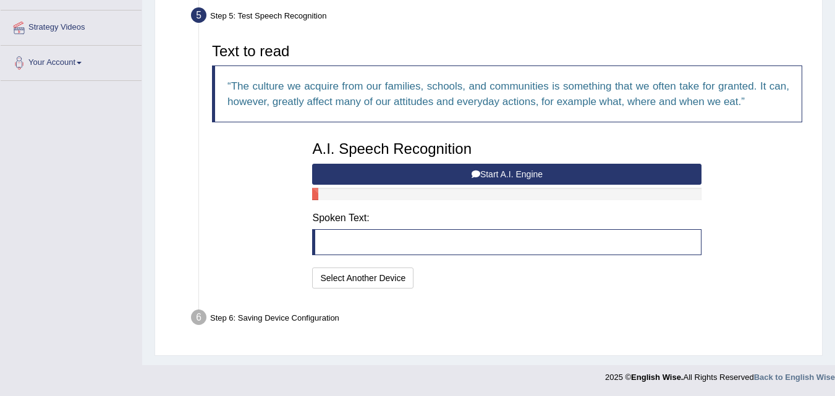
click at [516, 173] on button "Start A.I. Engine" at bounding box center [507, 174] width 390 height 21
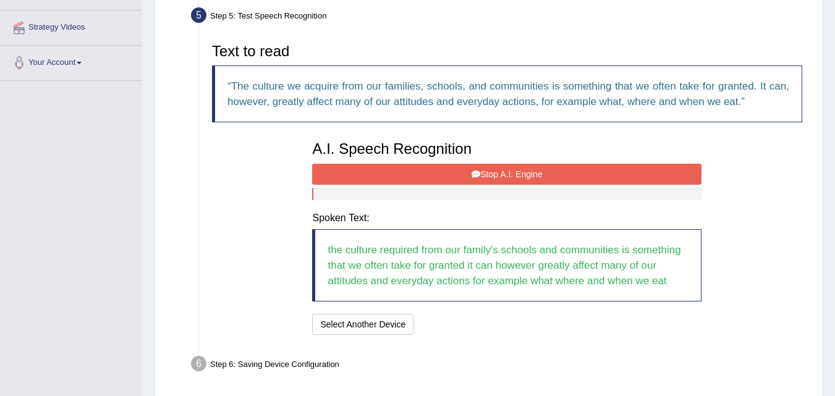
click at [516, 173] on button "Stop A.I. Engine" at bounding box center [507, 174] width 390 height 21
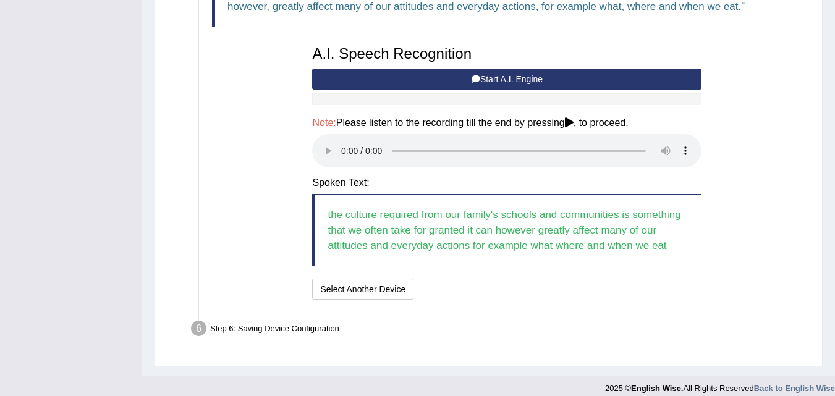
scroll to position [369, 0]
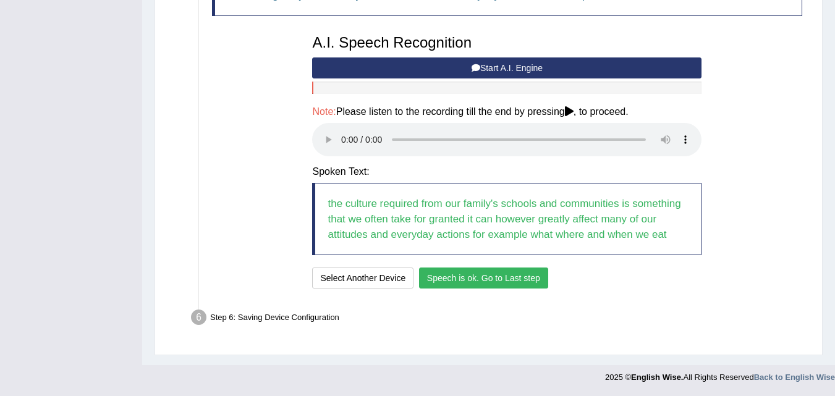
click at [485, 278] on button "Speech is ok. Go to Last step" at bounding box center [483, 278] width 129 height 21
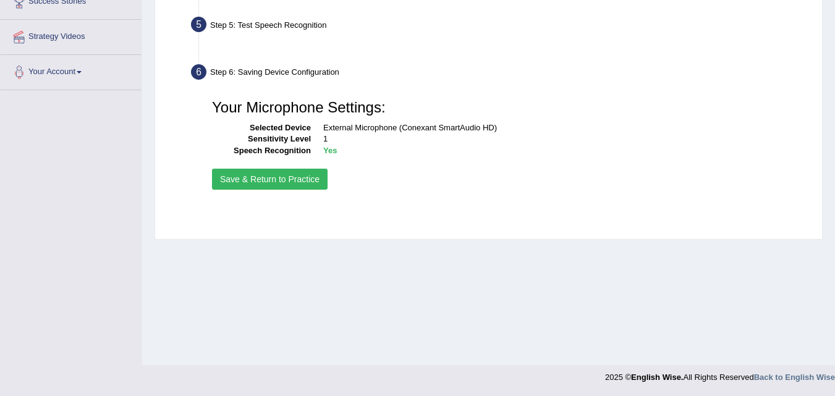
scroll to position [253, 0]
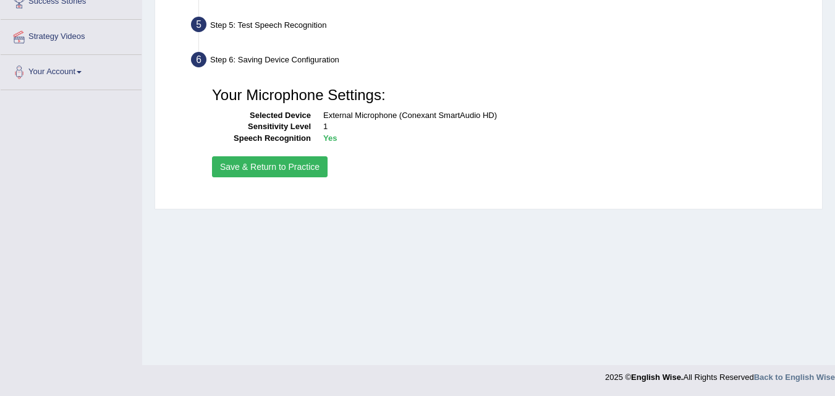
click at [292, 166] on button "Save & Return to Practice" at bounding box center [270, 166] width 116 height 21
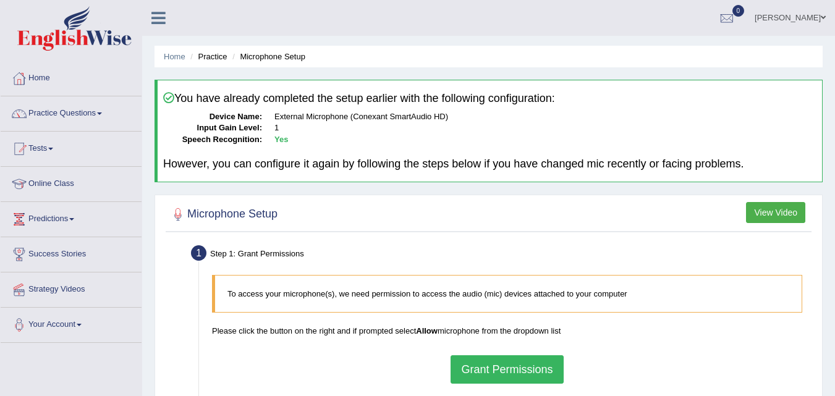
click at [102, 113] on span at bounding box center [99, 114] width 5 height 2
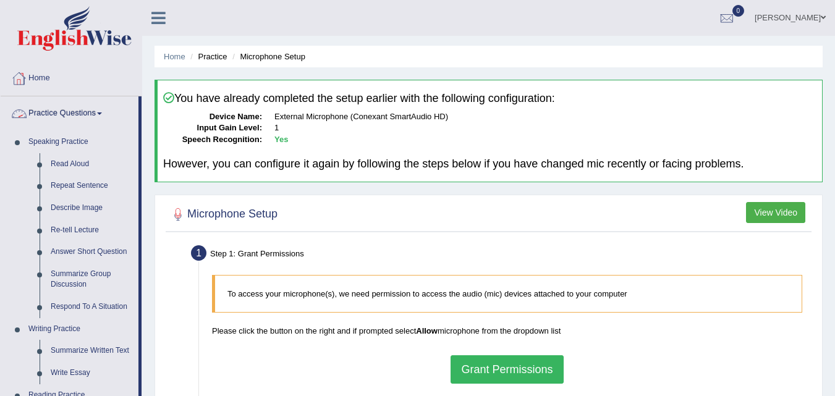
click at [38, 77] on link "Home" at bounding box center [71, 76] width 141 height 31
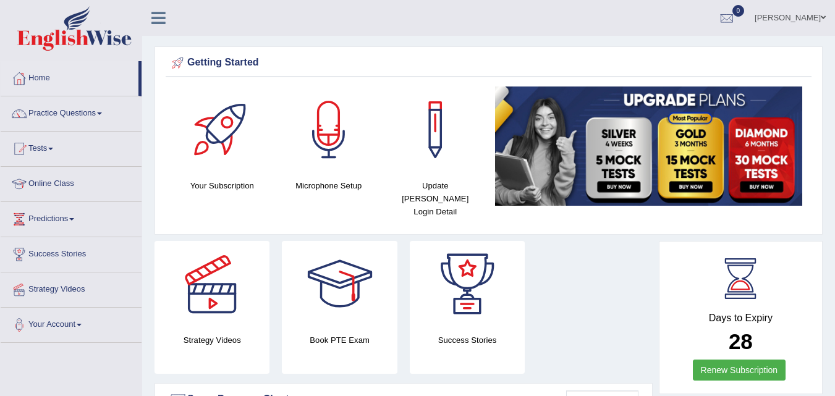
click at [45, 185] on link "Online Class" at bounding box center [71, 182] width 141 height 31
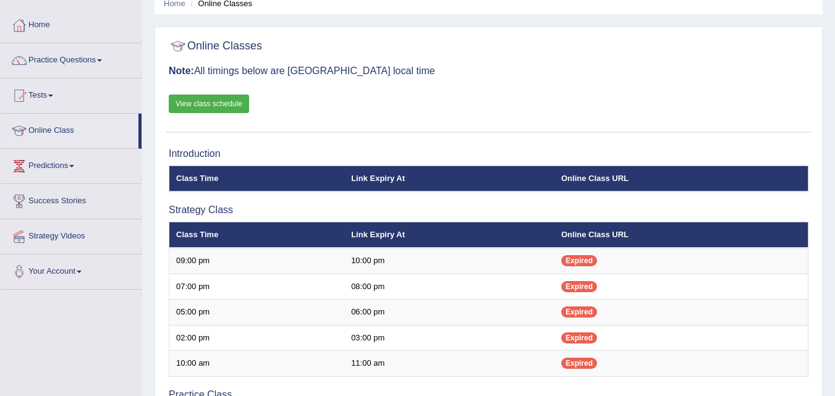
scroll to position [60, 0]
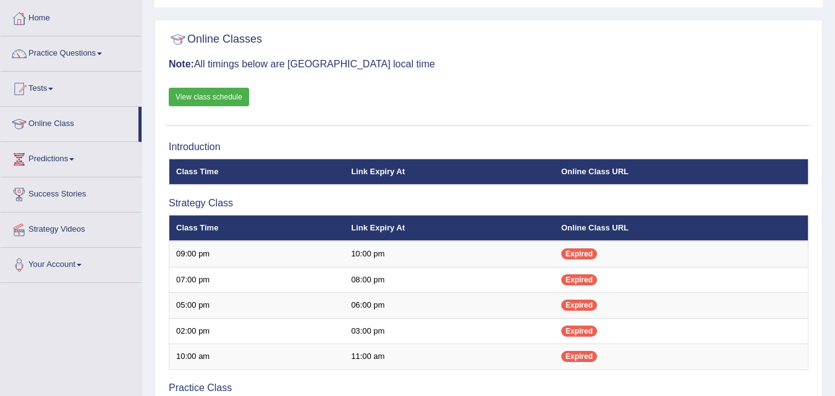
click at [218, 96] on link "View class schedule" at bounding box center [209, 97] width 80 height 19
click at [46, 223] on link "Strategy Videos" at bounding box center [71, 228] width 141 height 31
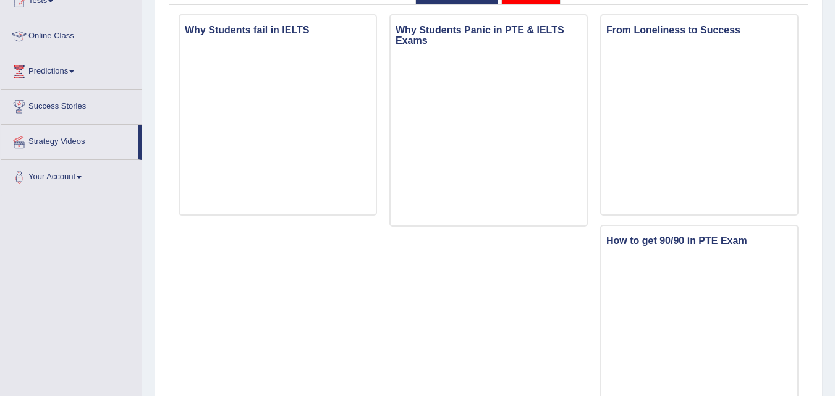
scroll to position [147, 0]
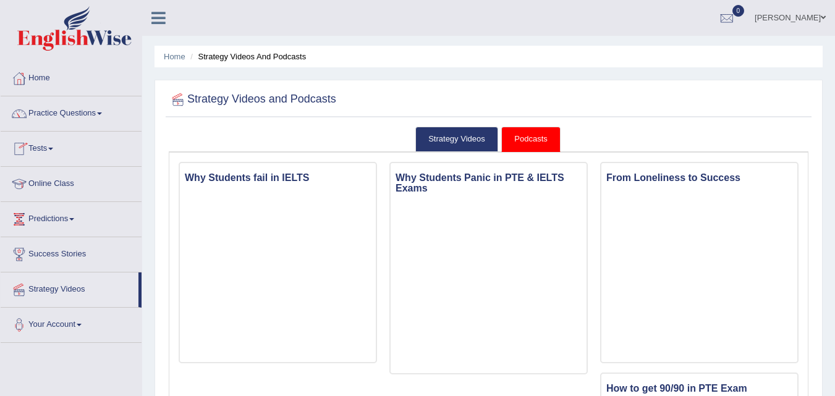
scroll to position [1, 0]
click at [102, 113] on span at bounding box center [99, 113] width 5 height 2
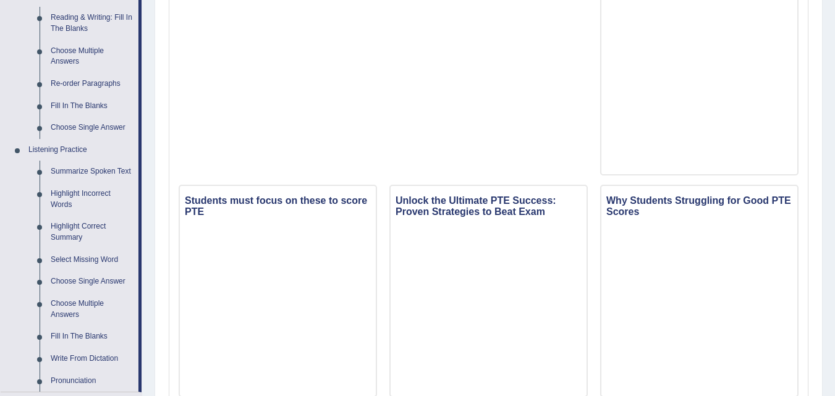
scroll to position [402, 0]
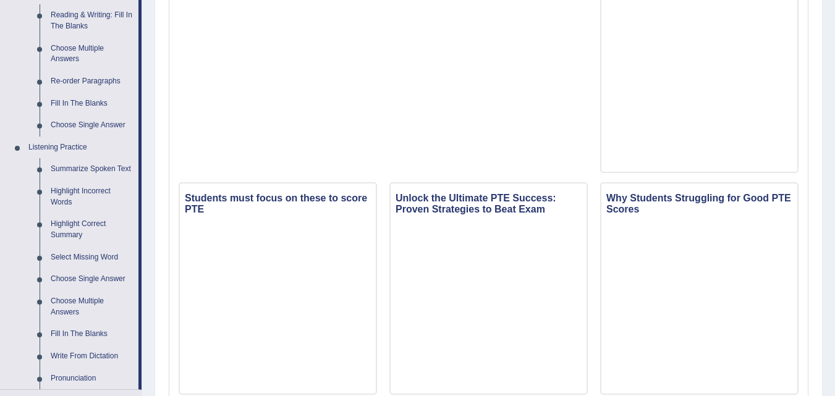
click at [468, 98] on div "Why Students fail in IELTS Why Students Panic in PTE & IELTS Exams From Lonelin…" at bounding box center [489, 399] width 633 height 1279
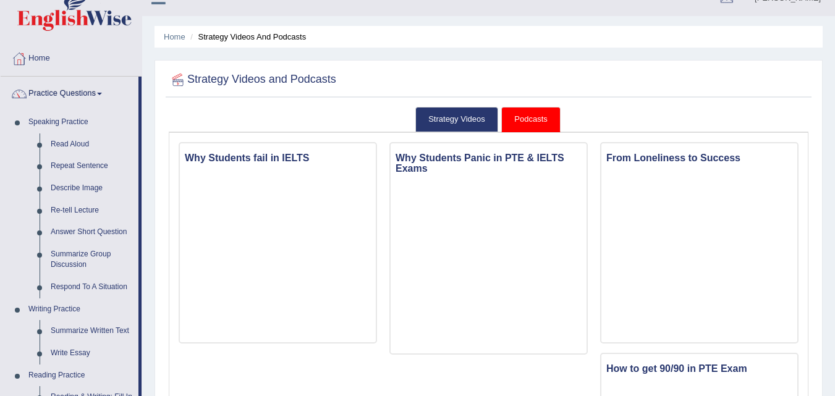
scroll to position [0, 0]
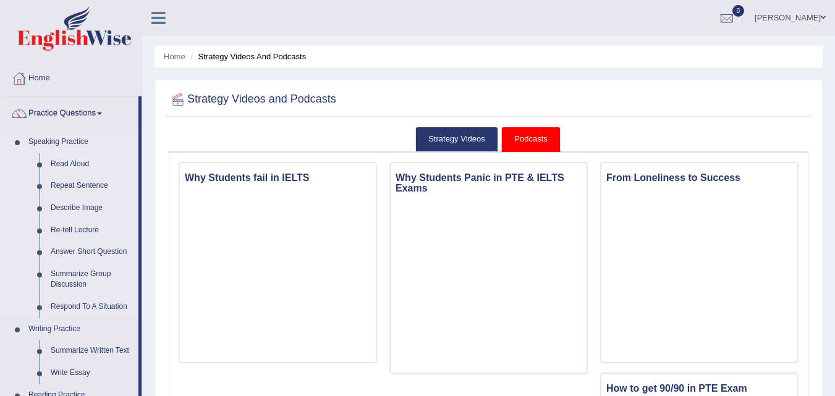
click at [79, 164] on link "Read Aloud" at bounding box center [91, 164] width 93 height 22
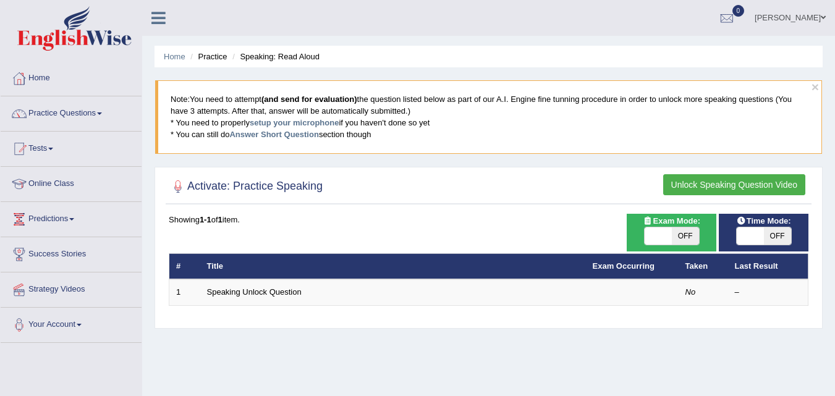
click at [102, 113] on span at bounding box center [99, 114] width 5 height 2
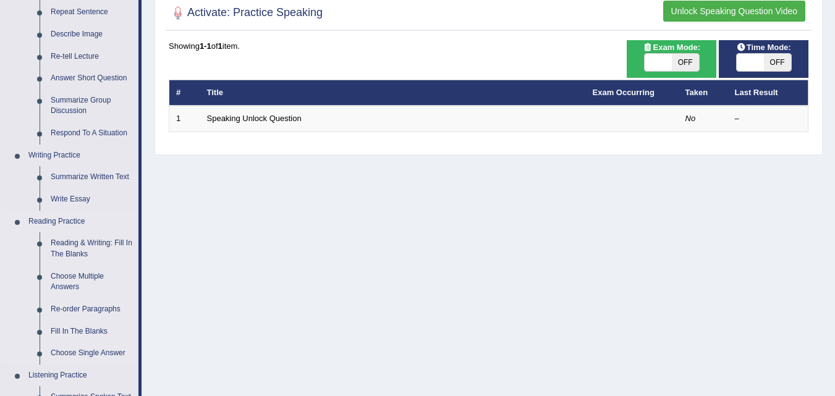
scroll to position [177, 0]
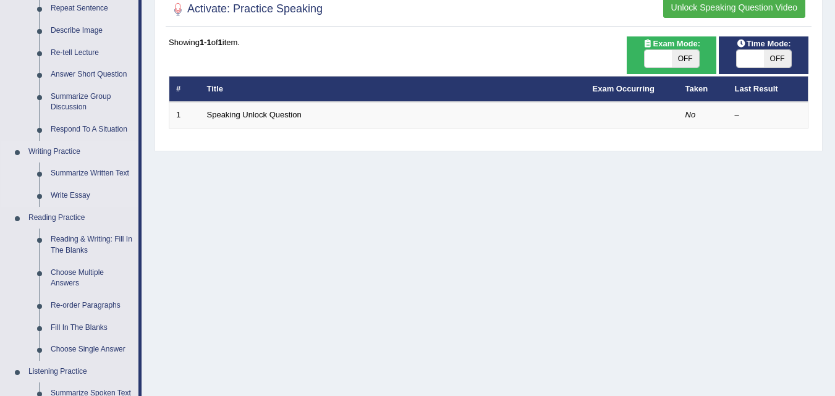
click at [67, 150] on link "Writing Practice" at bounding box center [81, 152] width 116 height 22
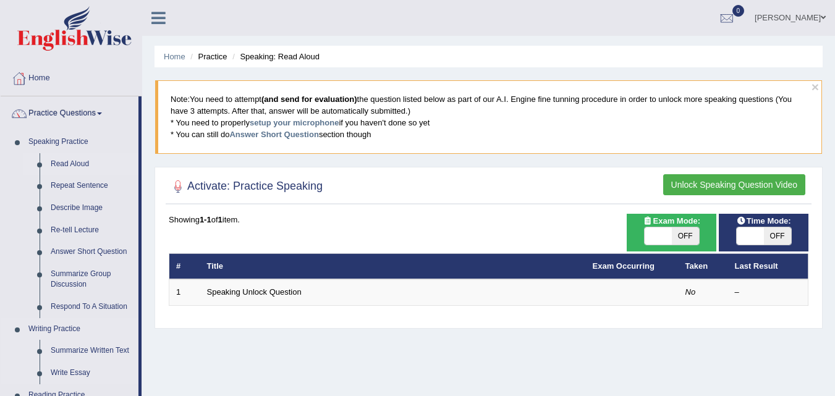
click at [41, 328] on link "Writing Practice" at bounding box center [81, 329] width 116 height 22
click at [70, 328] on link "Writing Practice" at bounding box center [81, 329] width 116 height 22
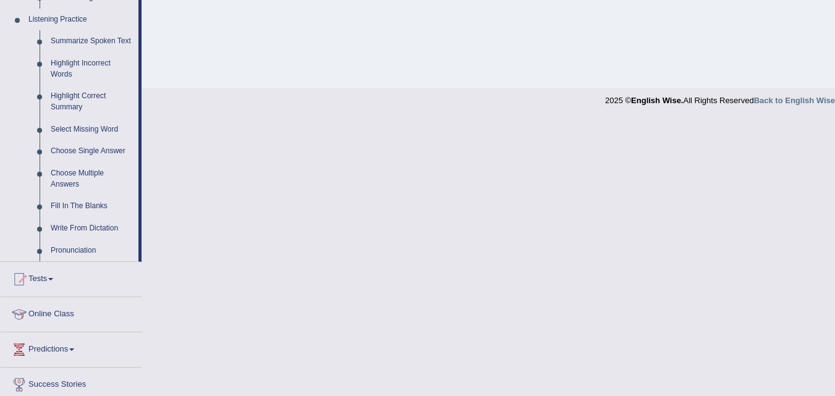
scroll to position [608, 0]
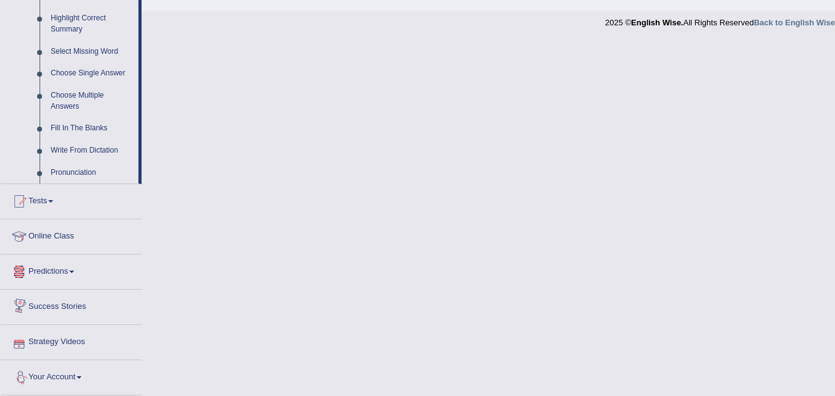
click at [47, 377] on link "Your Account" at bounding box center [71, 376] width 141 height 31
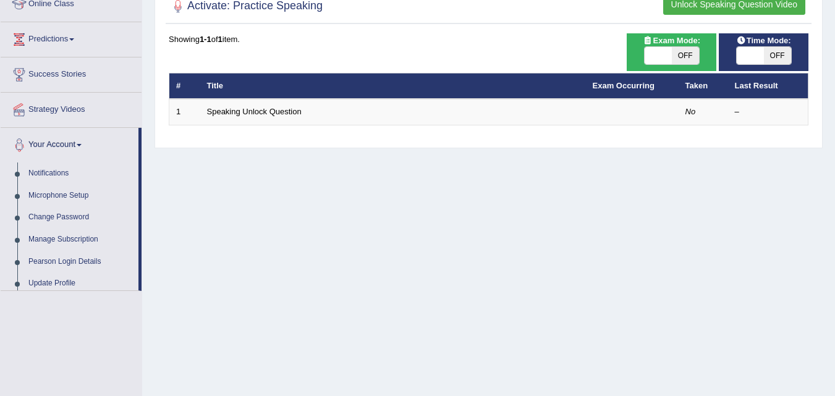
scroll to position [149, 0]
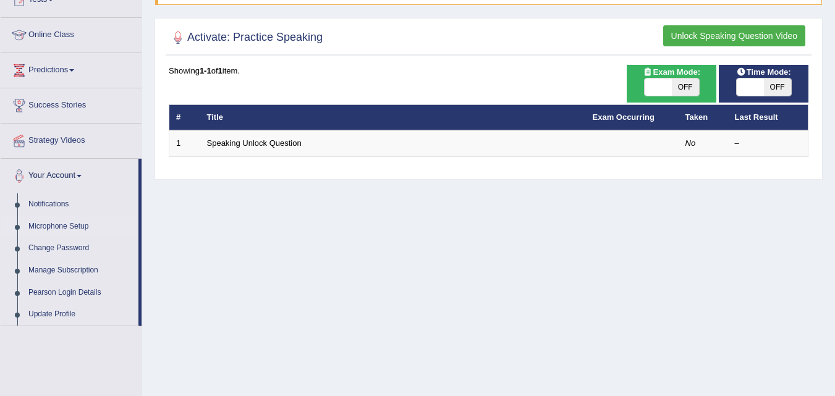
click at [65, 226] on link "Microphone Setup" at bounding box center [81, 227] width 116 height 22
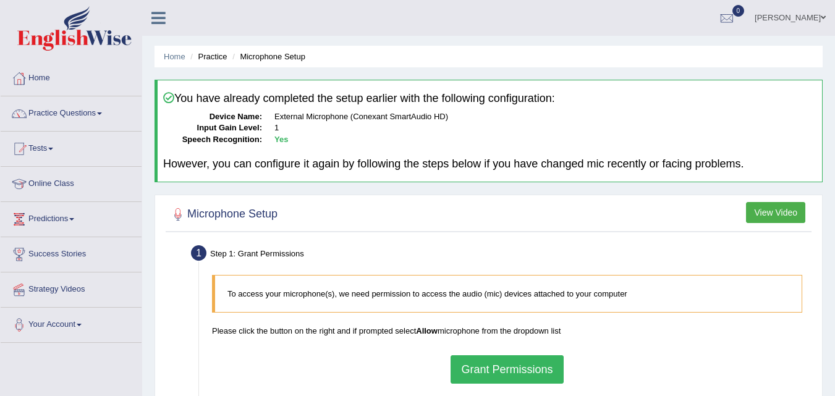
click at [492, 365] on button "Grant Permissions" at bounding box center [507, 370] width 113 height 28
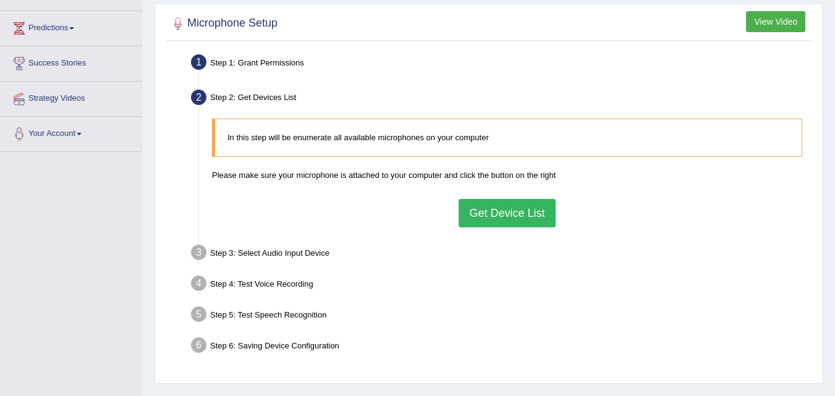
scroll to position [193, 0]
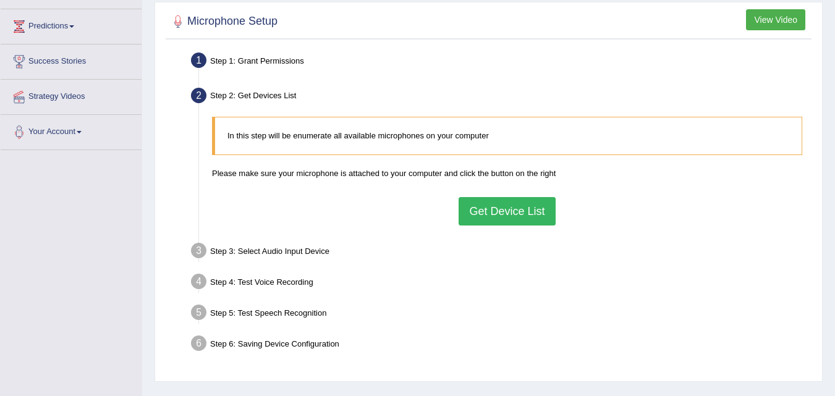
click at [513, 215] on button "Get Device List" at bounding box center [507, 211] width 96 height 28
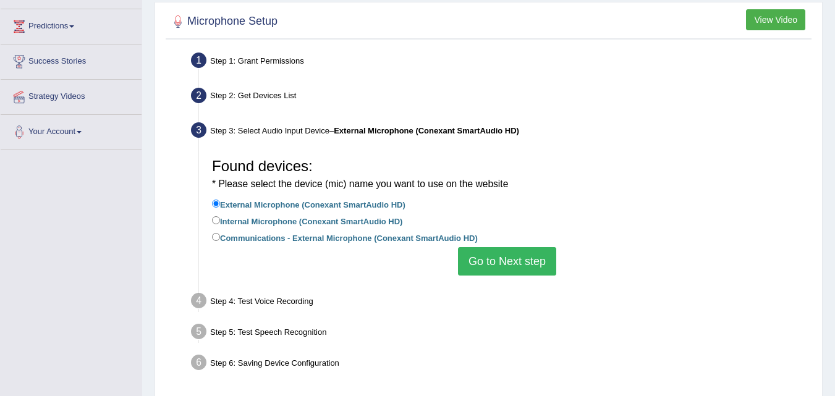
click at [513, 260] on button "Go to Next step" at bounding box center [507, 261] width 98 height 28
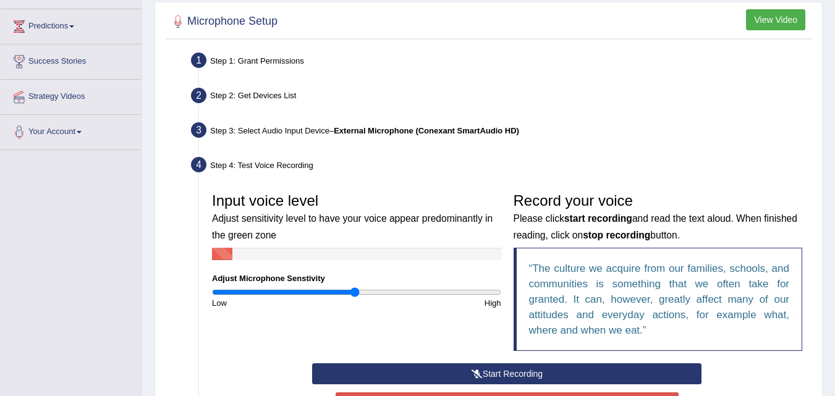
scroll to position [0, 0]
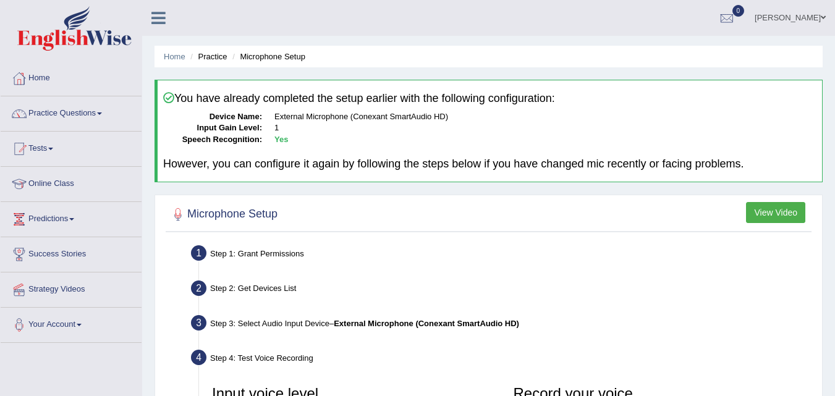
click at [54, 82] on link "Home" at bounding box center [71, 76] width 141 height 31
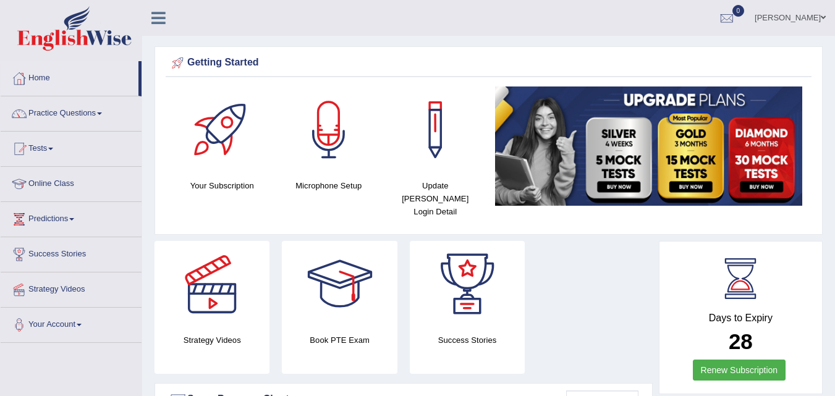
click at [806, 18] on link "[PERSON_NAME]" at bounding box center [791, 16] width 90 height 32
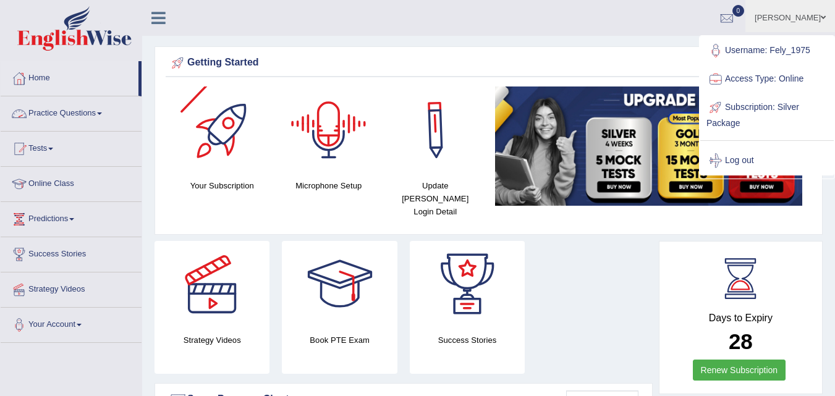
click at [58, 111] on link "Practice Questions" at bounding box center [71, 111] width 141 height 31
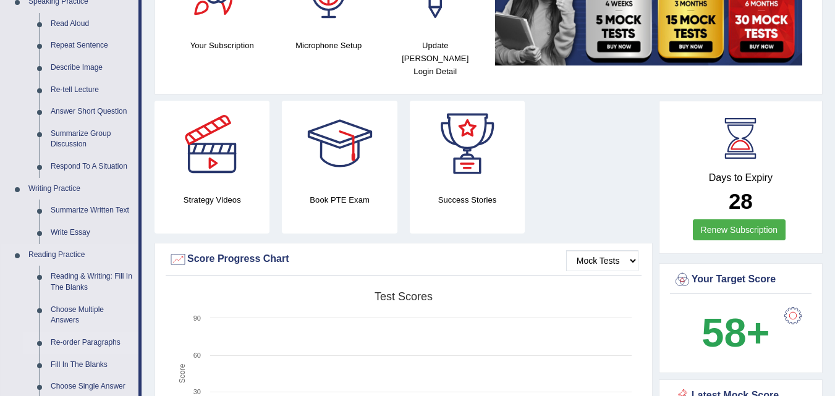
scroll to position [124, 0]
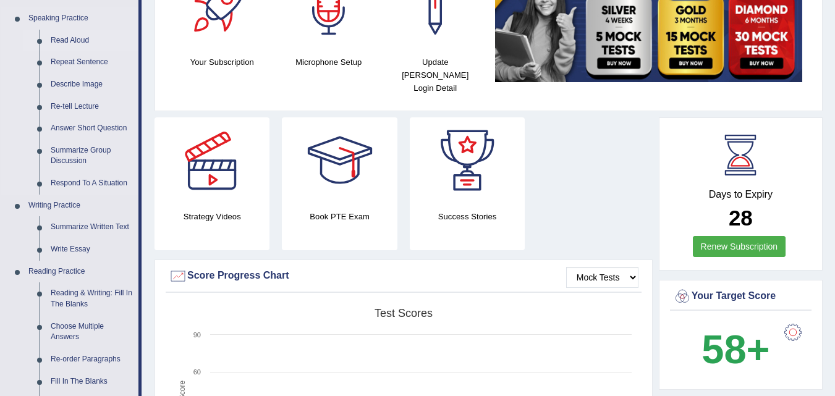
click at [76, 39] on link "Read Aloud" at bounding box center [91, 41] width 93 height 22
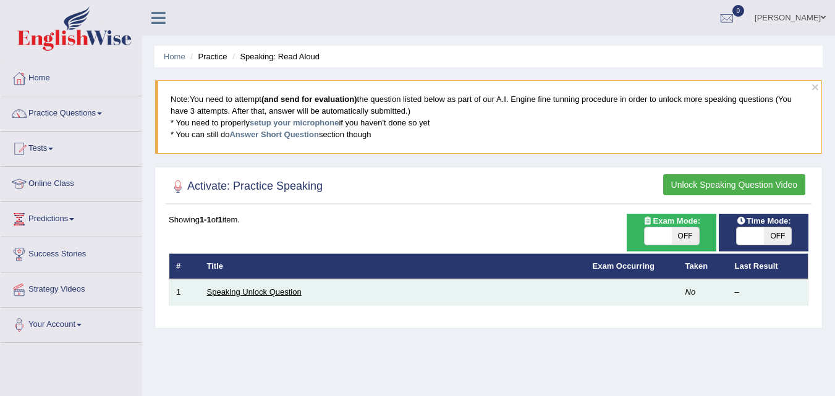
click at [241, 292] on link "Speaking Unlock Question" at bounding box center [254, 292] width 95 height 9
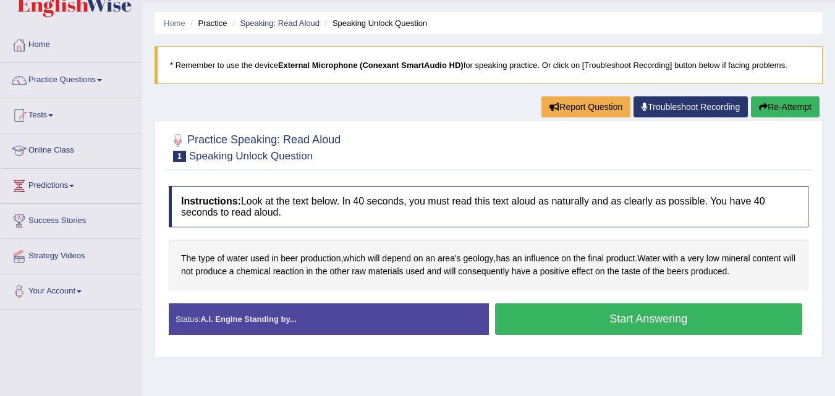
scroll to position [62, 0]
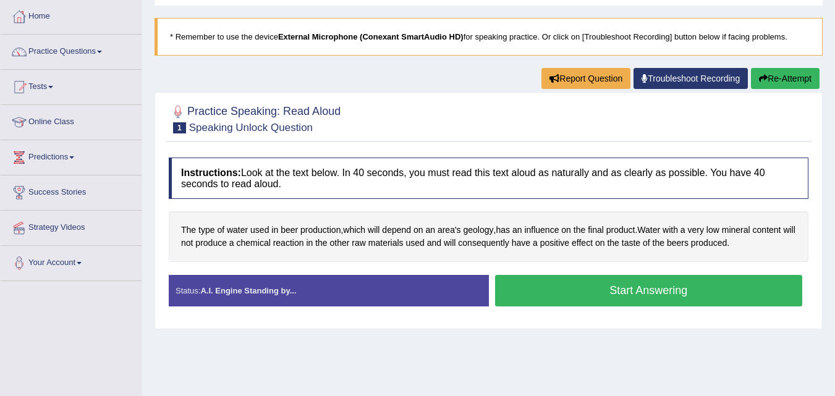
click at [595, 294] on button "Start Answering" at bounding box center [649, 291] width 308 height 32
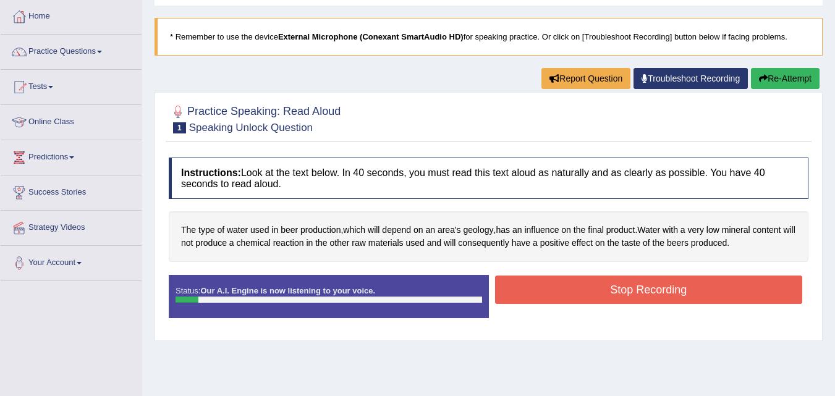
click at [595, 294] on button "Stop Recording" at bounding box center [649, 290] width 308 height 28
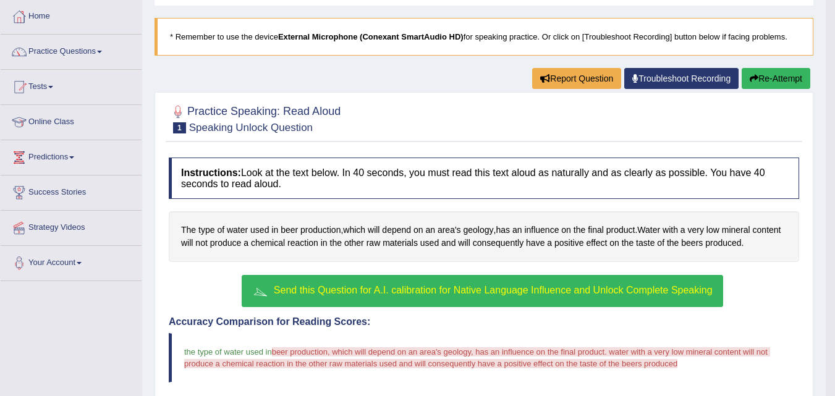
click at [426, 297] on button "Send this Question for A.I. calibration for Native Language Influence and Unloc…" at bounding box center [482, 291] width 481 height 32
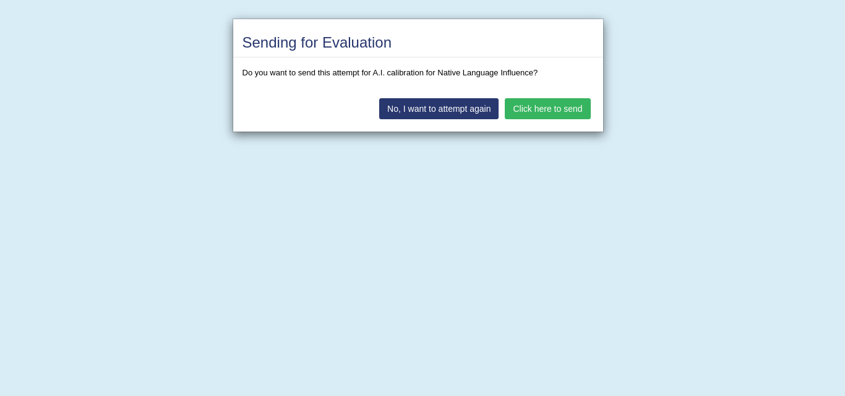
click at [529, 106] on button "Click here to send" at bounding box center [547, 108] width 85 height 21
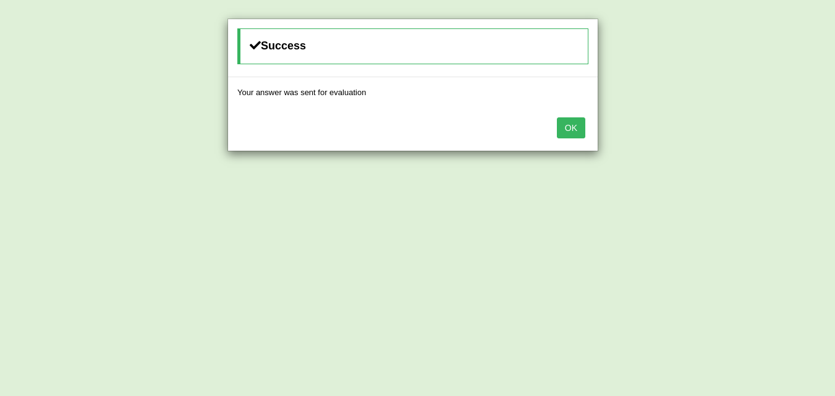
click at [578, 129] on button "OK" at bounding box center [571, 127] width 28 height 21
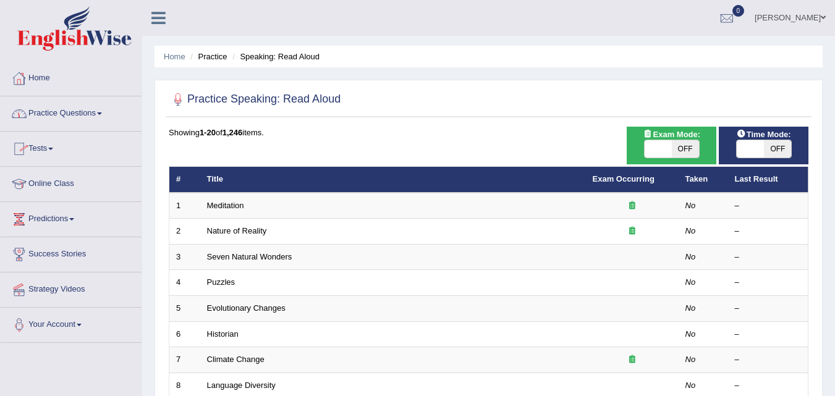
click at [43, 109] on link "Practice Questions" at bounding box center [71, 111] width 141 height 31
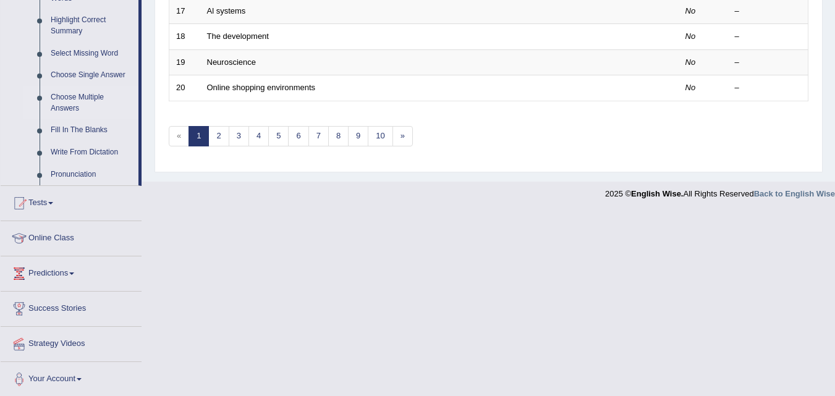
scroll to position [608, 0]
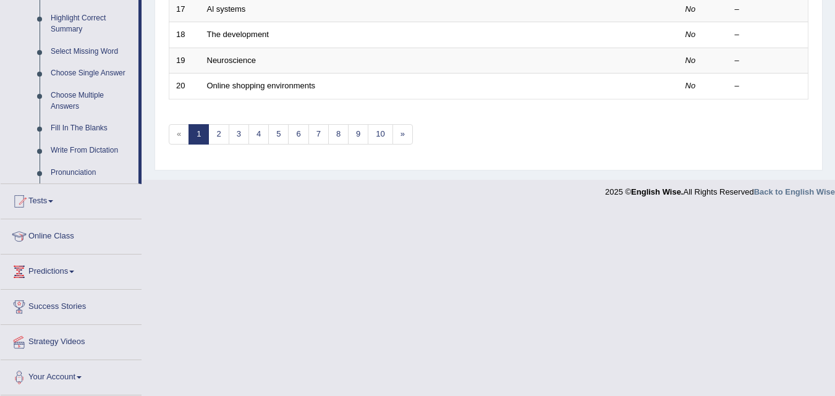
click at [41, 202] on link "Tests" at bounding box center [71, 199] width 141 height 31
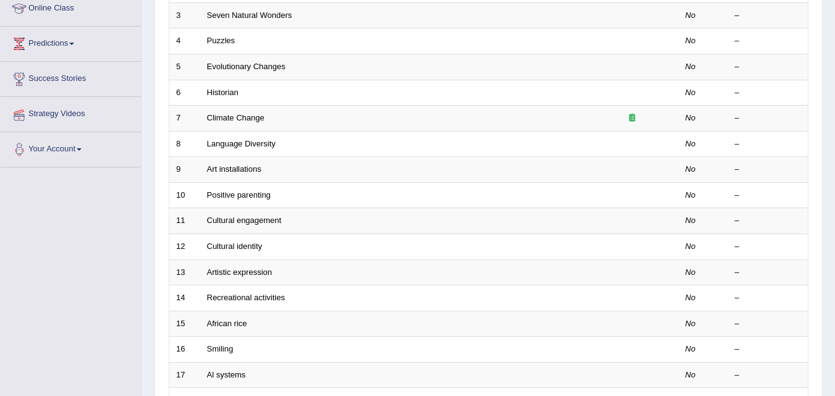
scroll to position [118, 0]
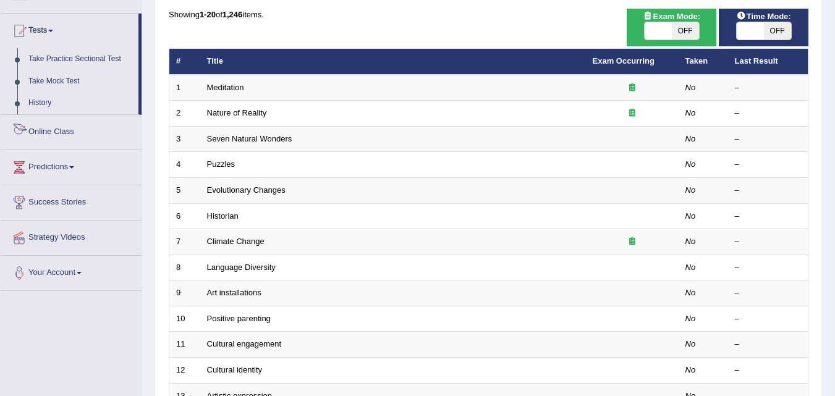
click at [56, 128] on link "Online Class" at bounding box center [71, 130] width 141 height 31
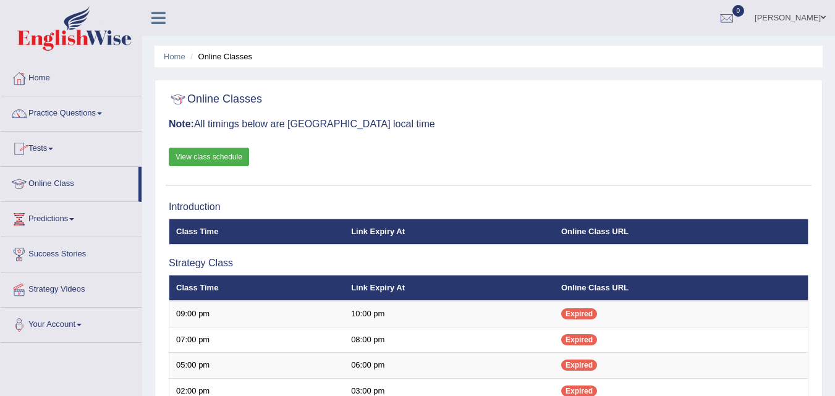
click at [200, 154] on link "View class schedule" at bounding box center [209, 157] width 80 height 19
click at [199, 155] on link "View class schedule" at bounding box center [209, 157] width 80 height 19
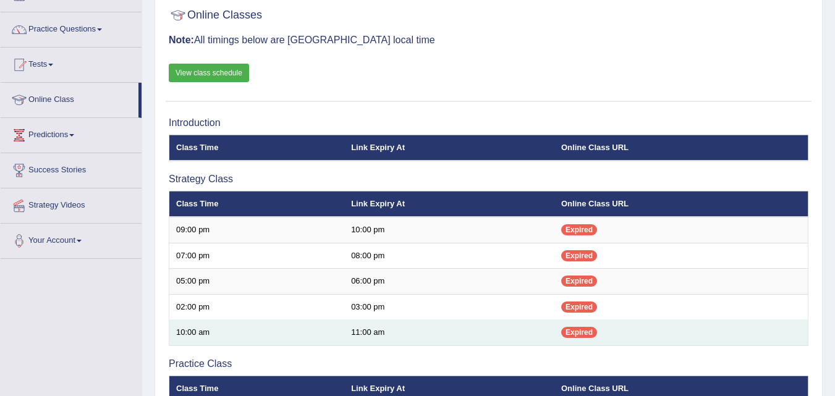
scroll to position [62, 0]
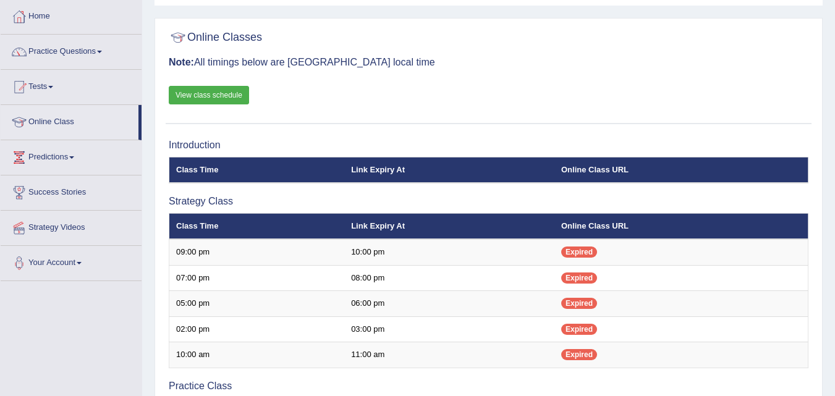
scroll to position [62, 0]
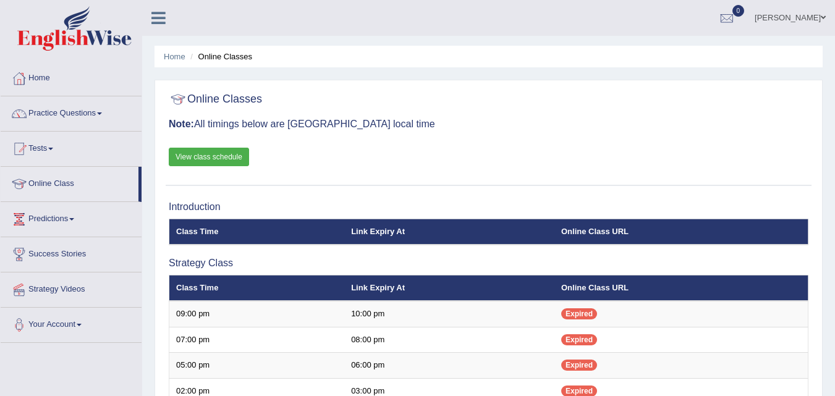
click at [97, 75] on link "Home" at bounding box center [71, 76] width 141 height 31
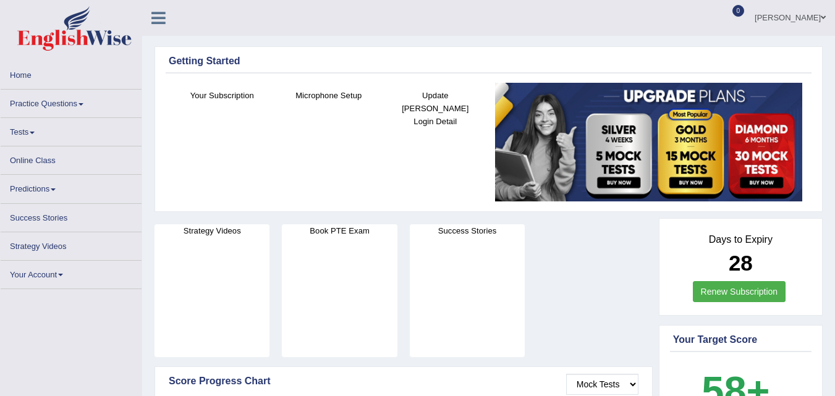
click at [32, 132] on span at bounding box center [32, 133] width 5 height 2
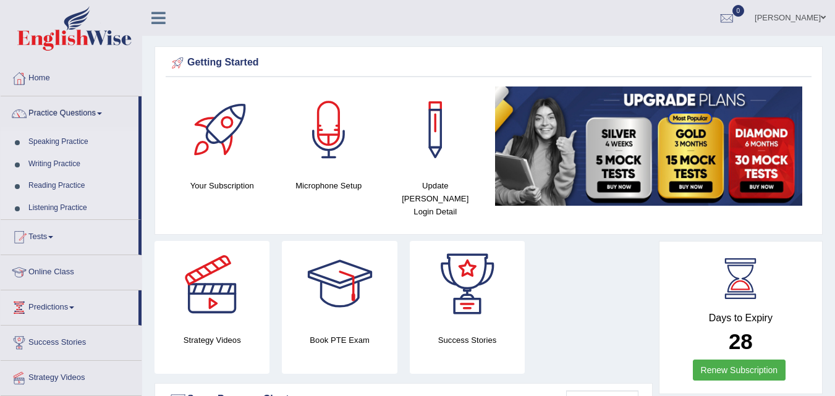
click at [73, 234] on link "Tests" at bounding box center [70, 235] width 138 height 31
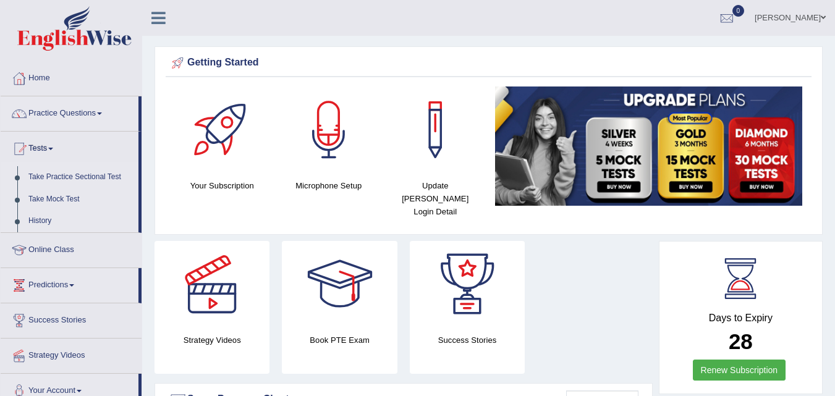
click at [47, 250] on link "Online Class" at bounding box center [71, 248] width 141 height 31
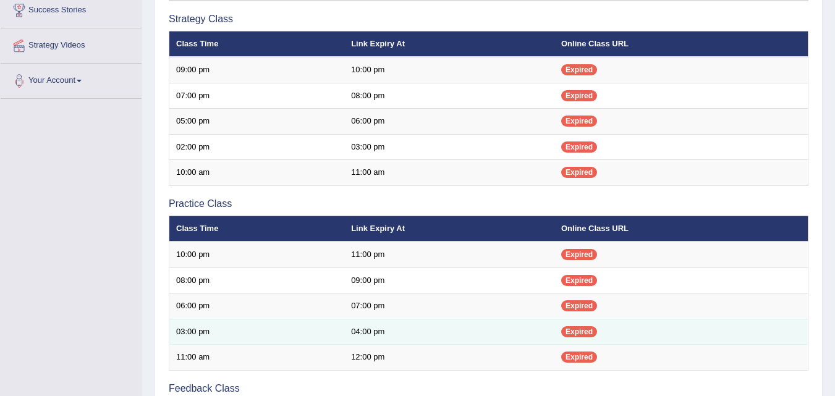
scroll to position [247, 0]
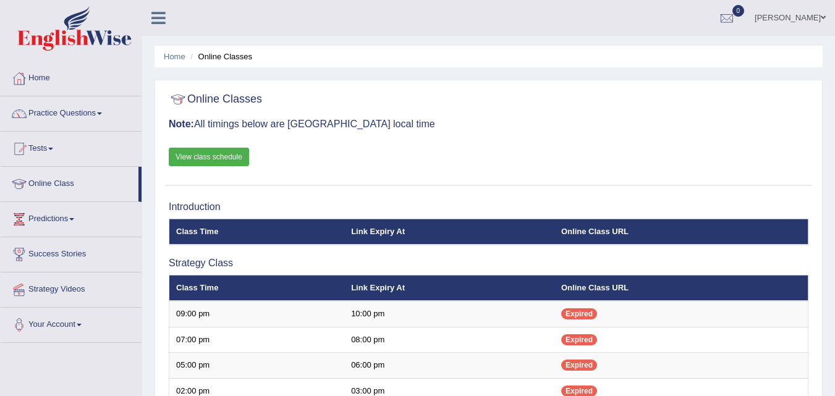
click at [220, 164] on link "View class schedule" at bounding box center [209, 157] width 80 height 19
click at [562, 153] on div "Online Classes Note: All timings below are Melbourne local time View class sche…" at bounding box center [489, 137] width 646 height 100
click at [207, 156] on link "View class schedule" at bounding box center [209, 157] width 80 height 19
